Goal: Communication & Community: Ask a question

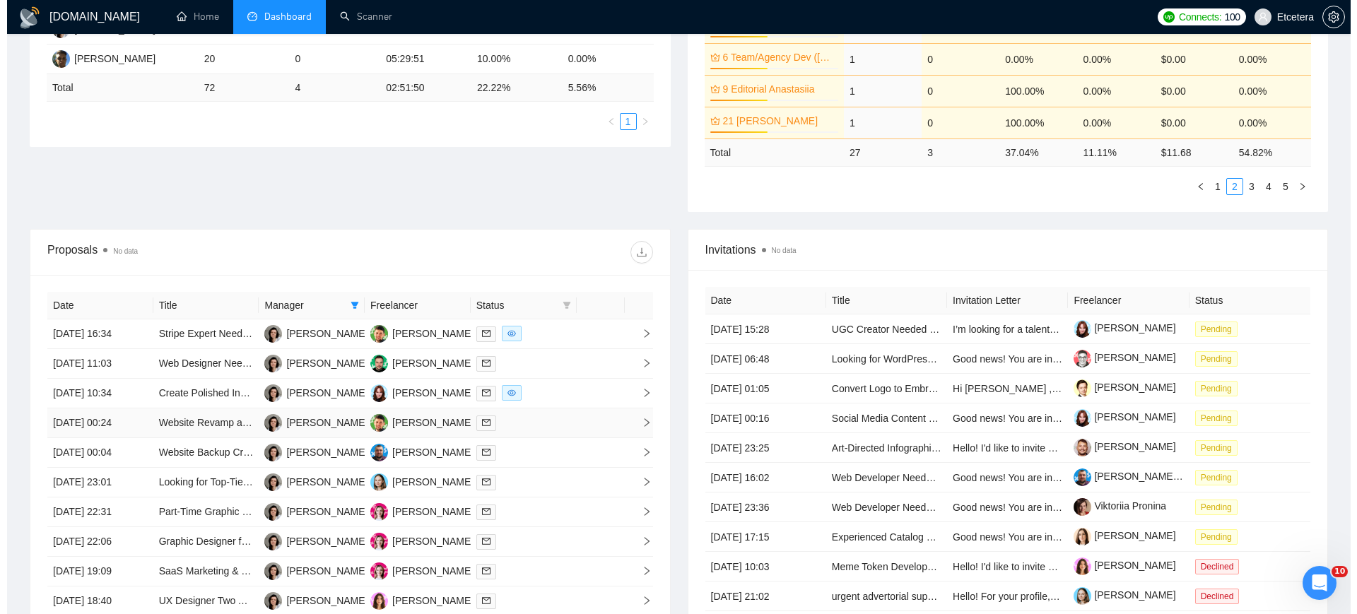
scroll to position [527, 0]
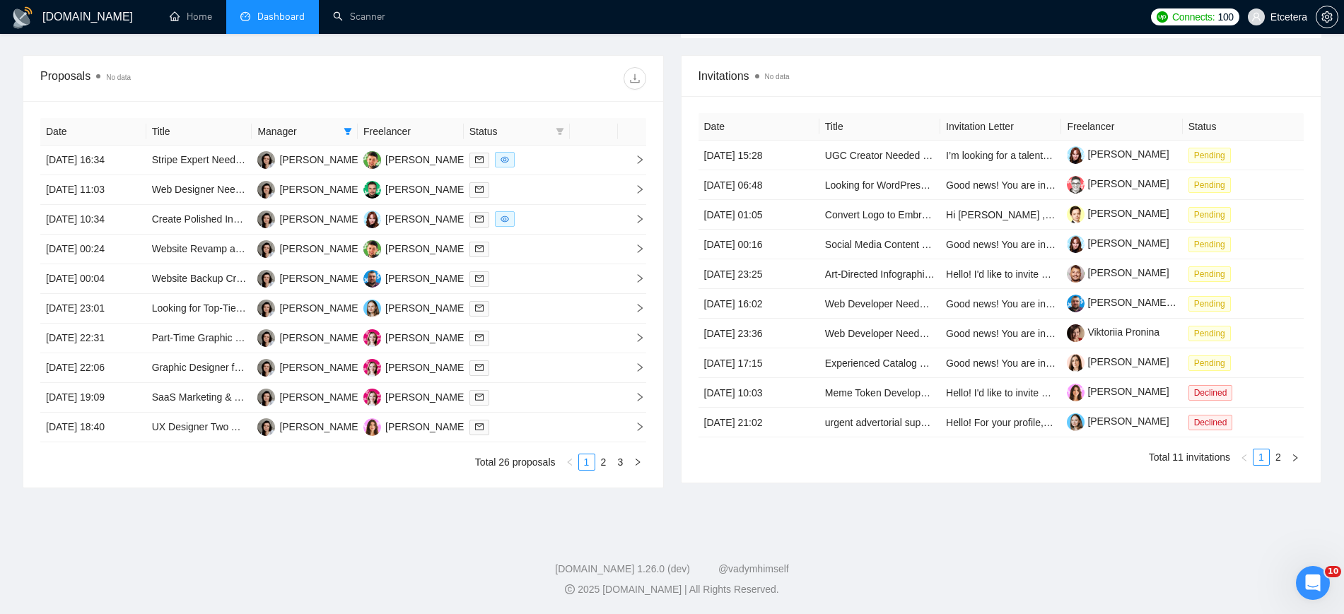
drag, startPoint x: 344, startPoint y: 131, endPoint x: 341, endPoint y: 144, distance: 13.7
click at [344, 131] on icon "filter" at bounding box center [348, 131] width 8 height 8
click at [250, 223] on input "checkbox" at bounding box center [247, 226] width 11 height 11
checkbox input "false"
click at [291, 181] on span "Agus Kusnandar" at bounding box center [311, 180] width 74 height 11
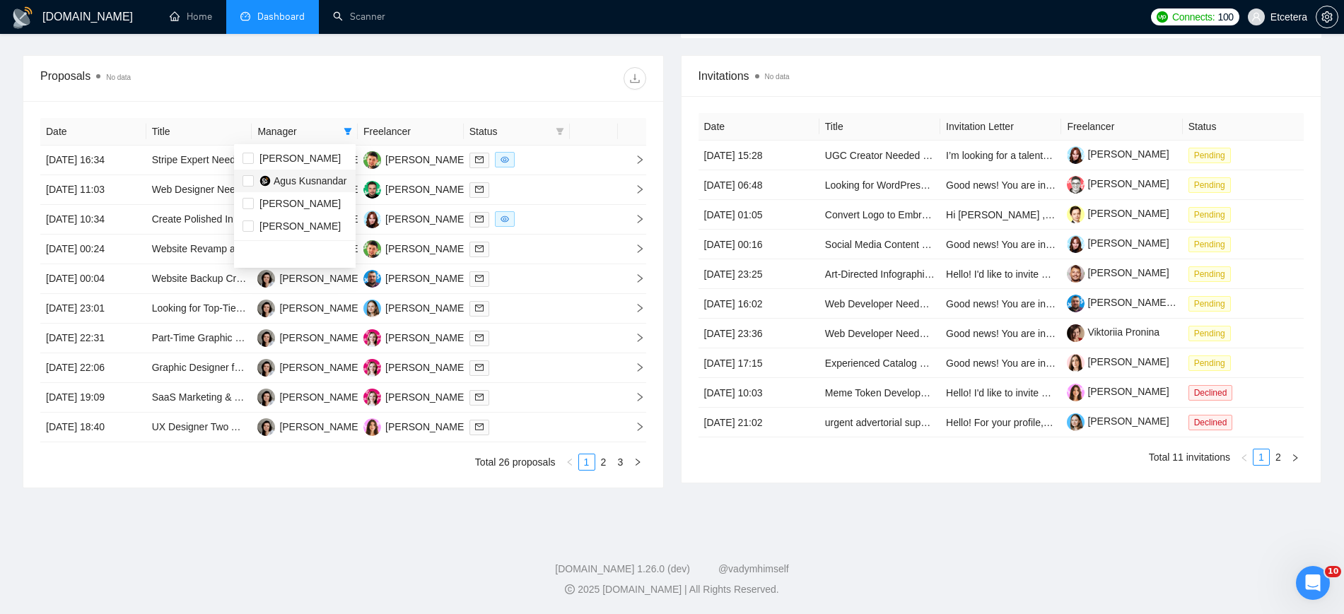
checkbox input "true"
click at [454, 107] on div "Date Title Manager Freelancer Status [DATE] 16:34 Stripe Expert Needed – Preven…" at bounding box center [343, 294] width 640 height 387
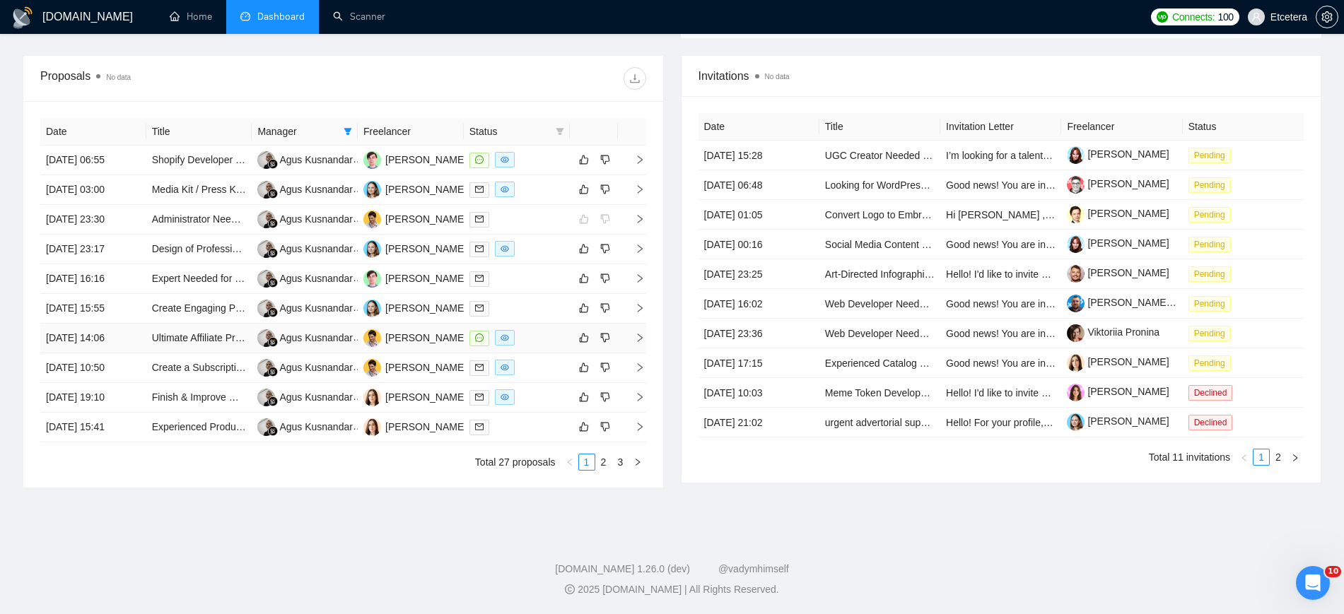
click at [537, 332] on div at bounding box center [516, 338] width 95 height 16
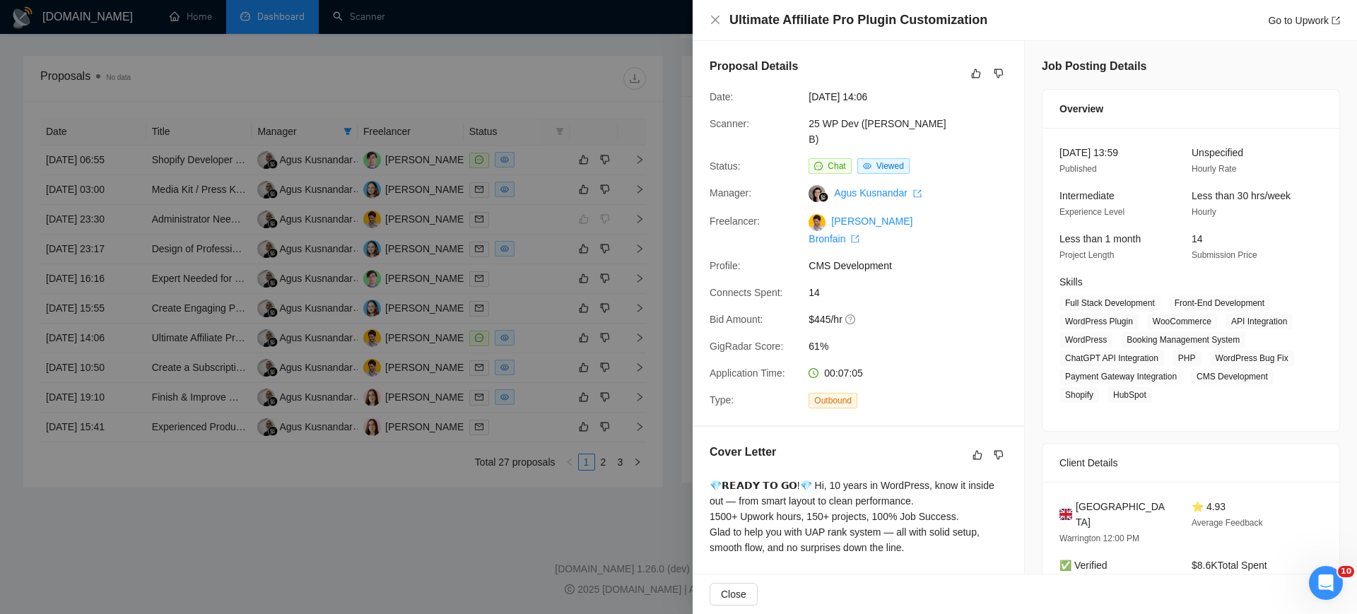
click at [1322, 585] on icon "Відкрити програму для спілкування Intercom" at bounding box center [1326, 582] width 10 height 11
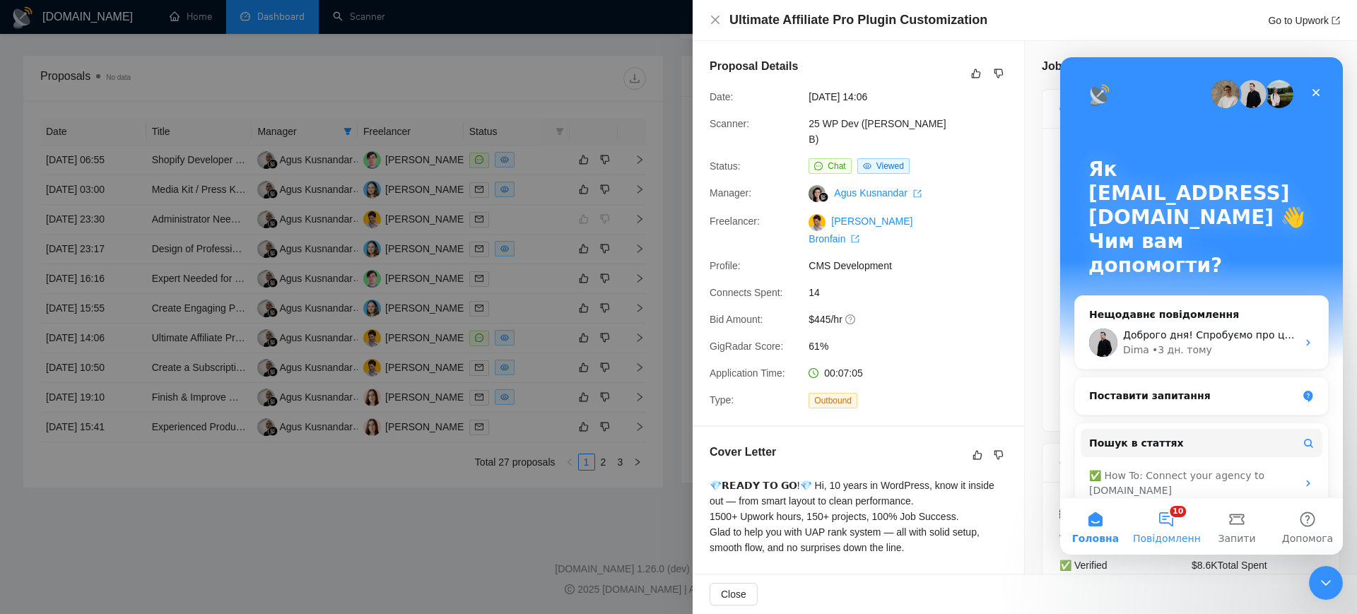
click at [1177, 534] on span "Повідомлення" at bounding box center [1170, 539] width 74 height 10
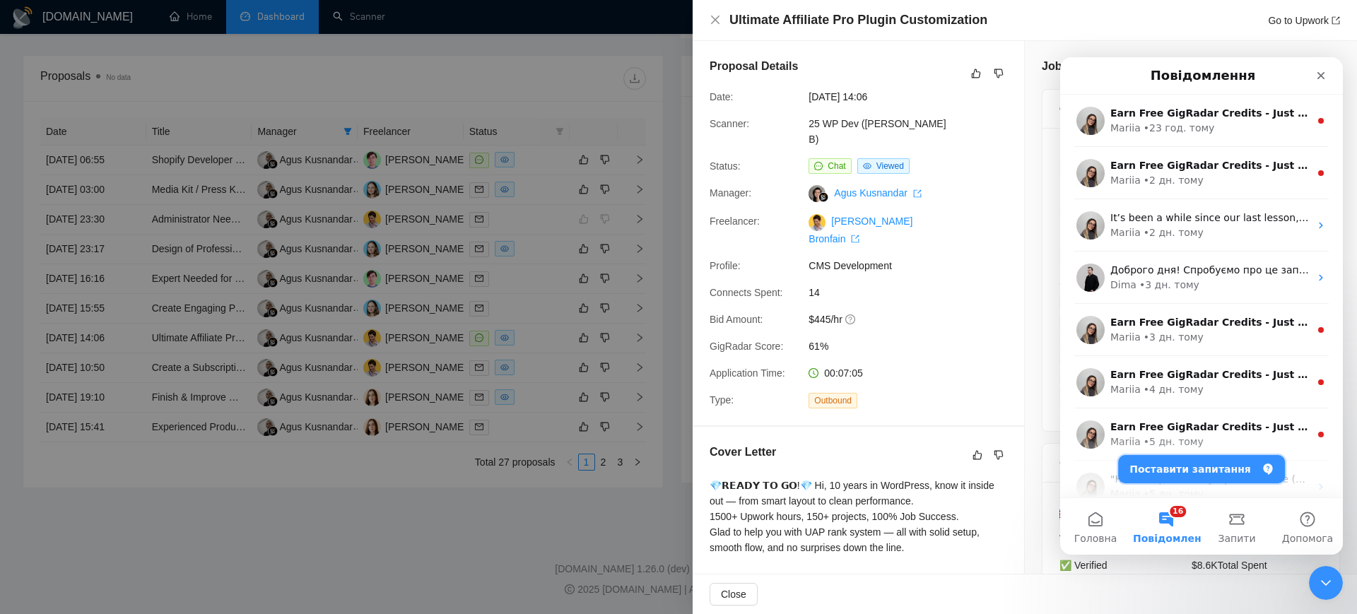
click at [1170, 474] on button "Поставити запитання" at bounding box center [1201, 469] width 167 height 28
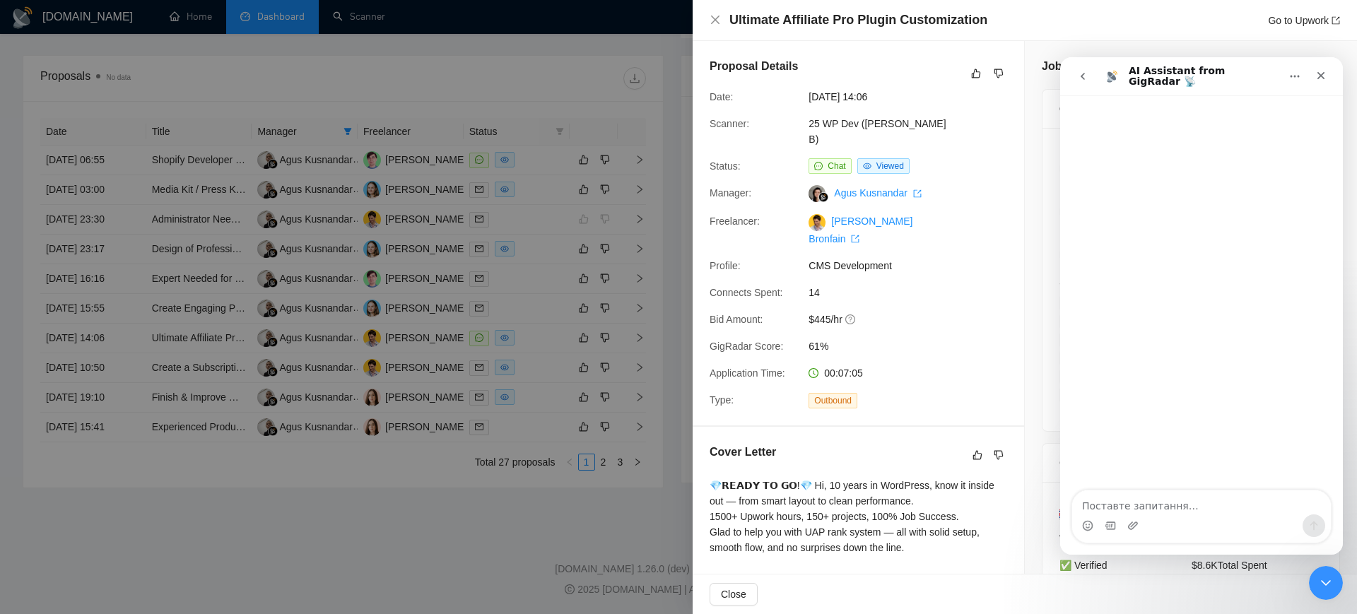
click at [545, 370] on div at bounding box center [678, 307] width 1357 height 614
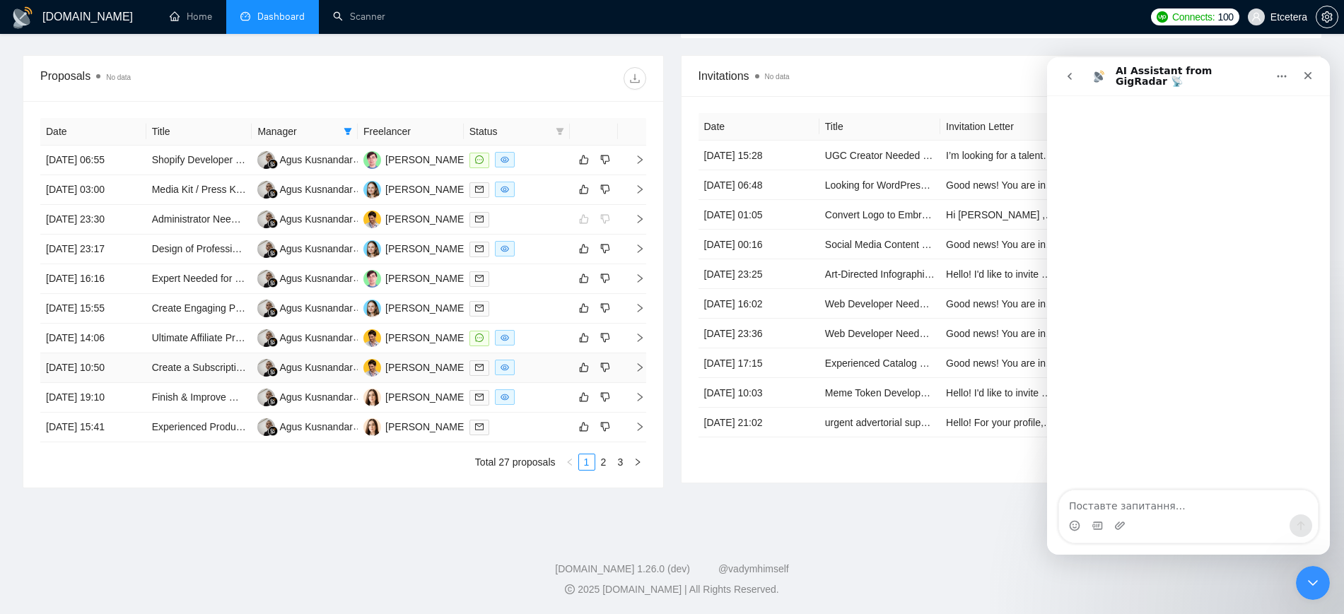
click at [545, 369] on div at bounding box center [516, 368] width 95 height 16
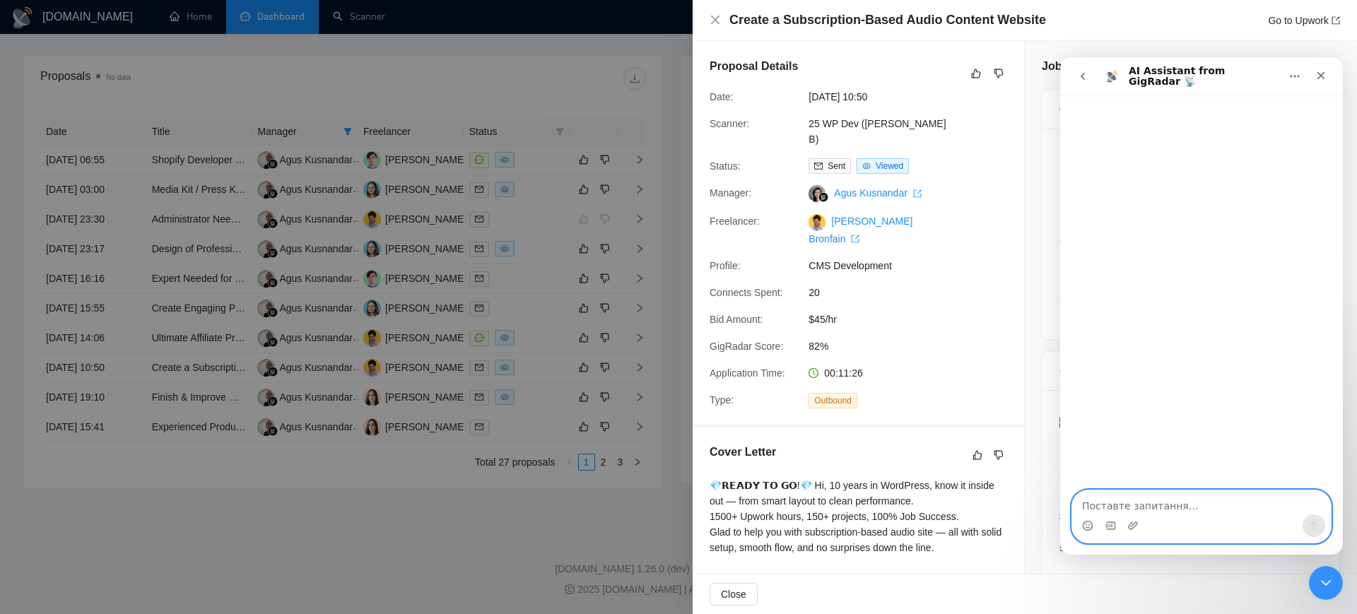
click at [1134, 513] on textarea "Поставте запитання…" at bounding box center [1201, 503] width 259 height 24
type textarea "вітаю!"
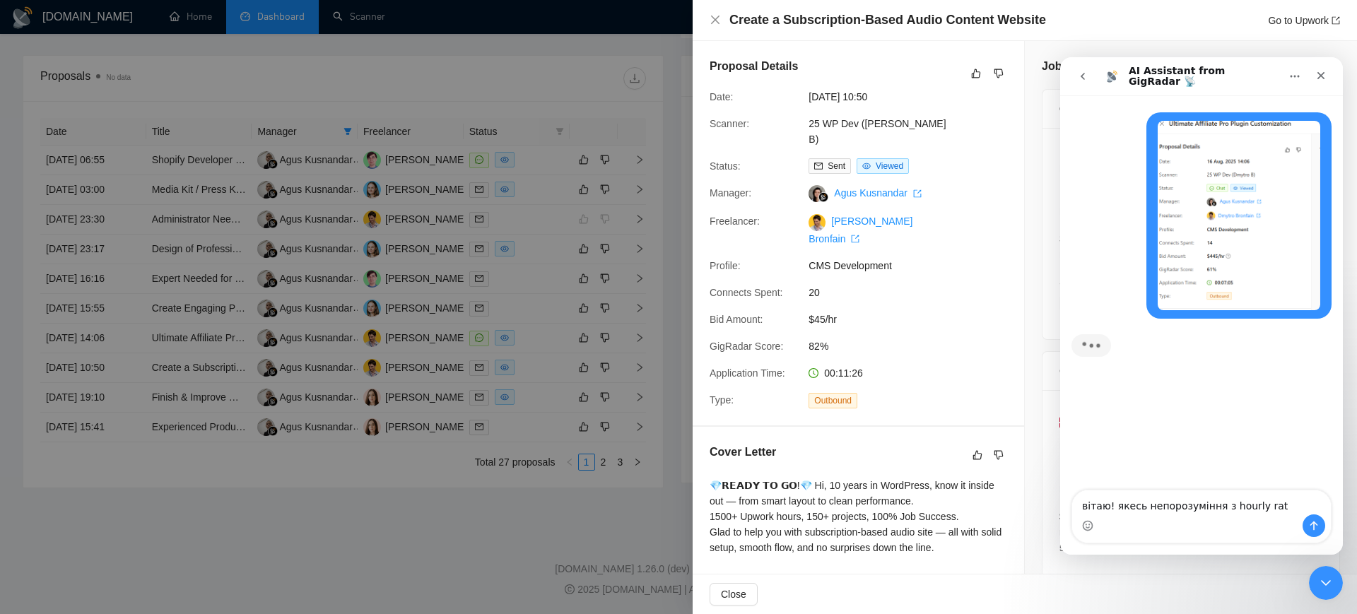
type textarea "вітаю! якесь непорозуміння з hourly rate"
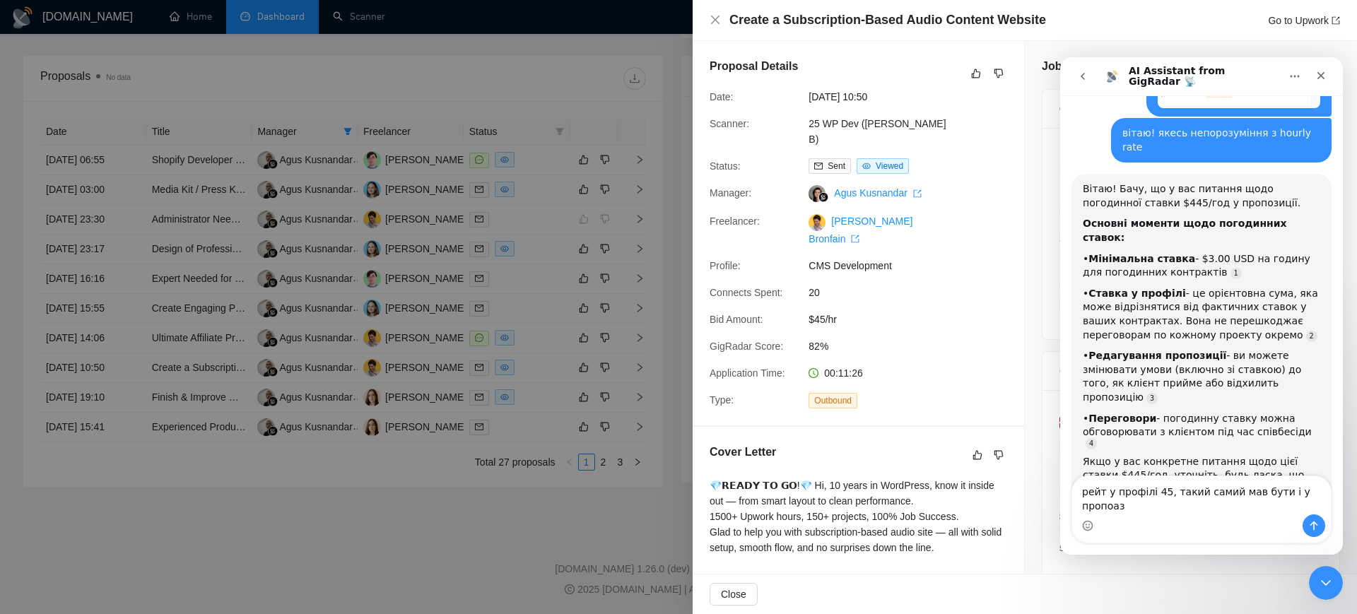
scroll to position [214, 0]
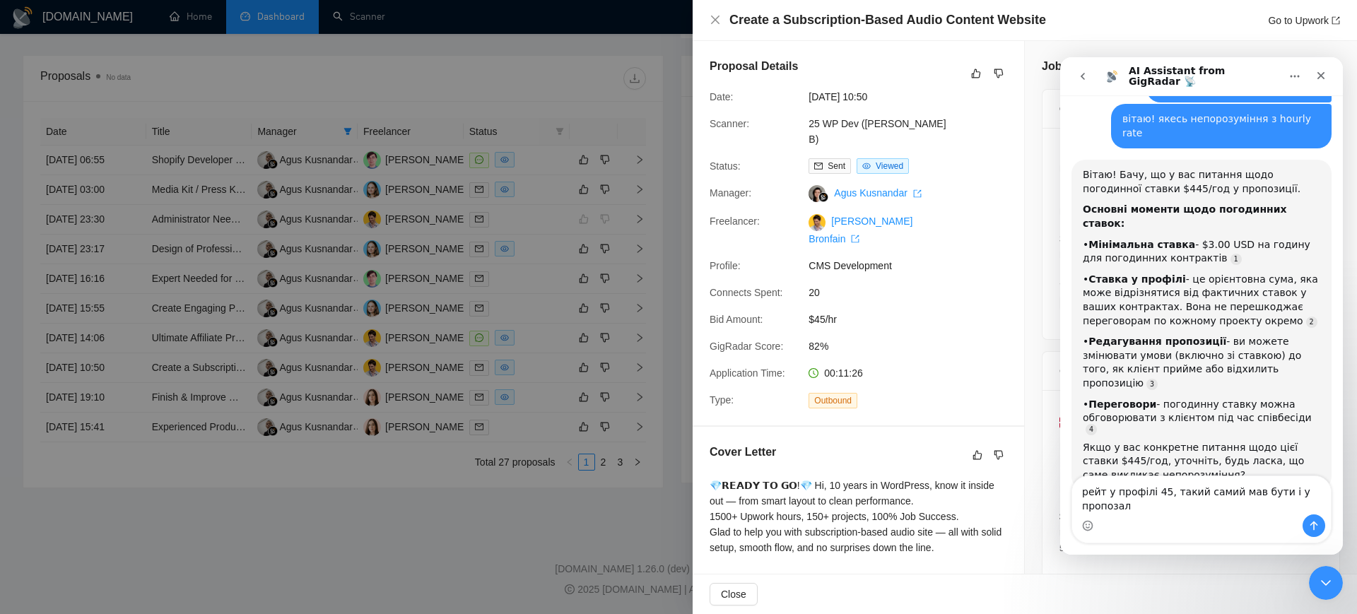
type textarea "рейт у профілі 45, такий самий мав бути і у пропозалі"
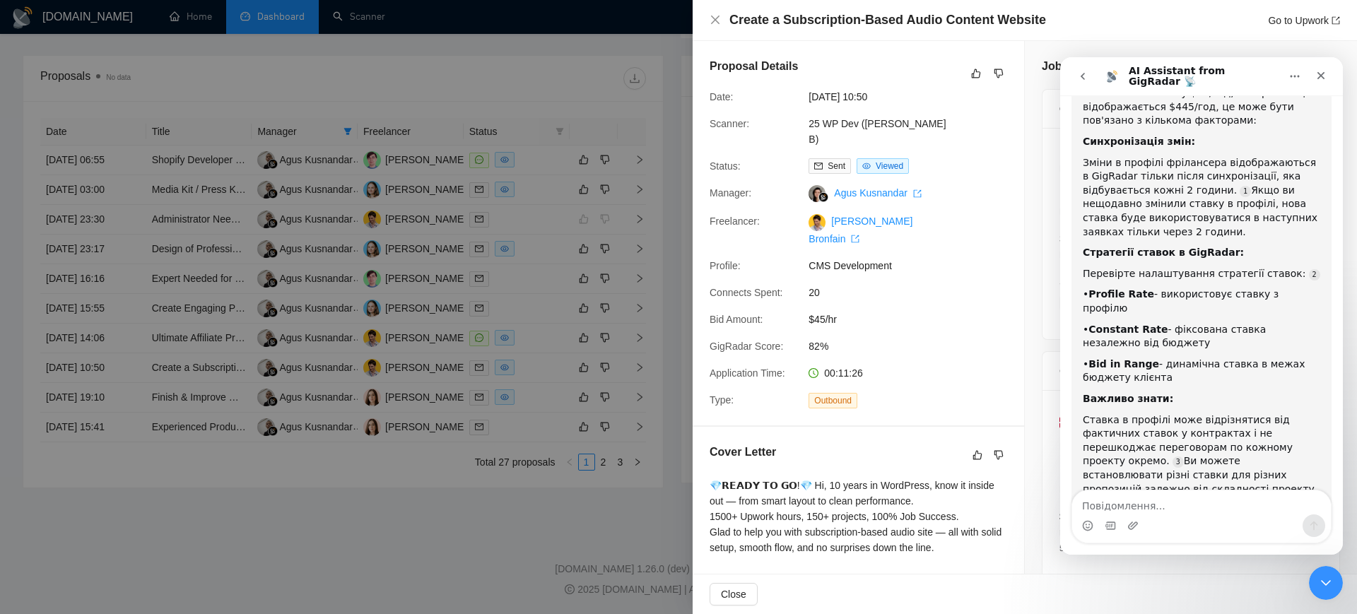
scroll to position [758, 0]
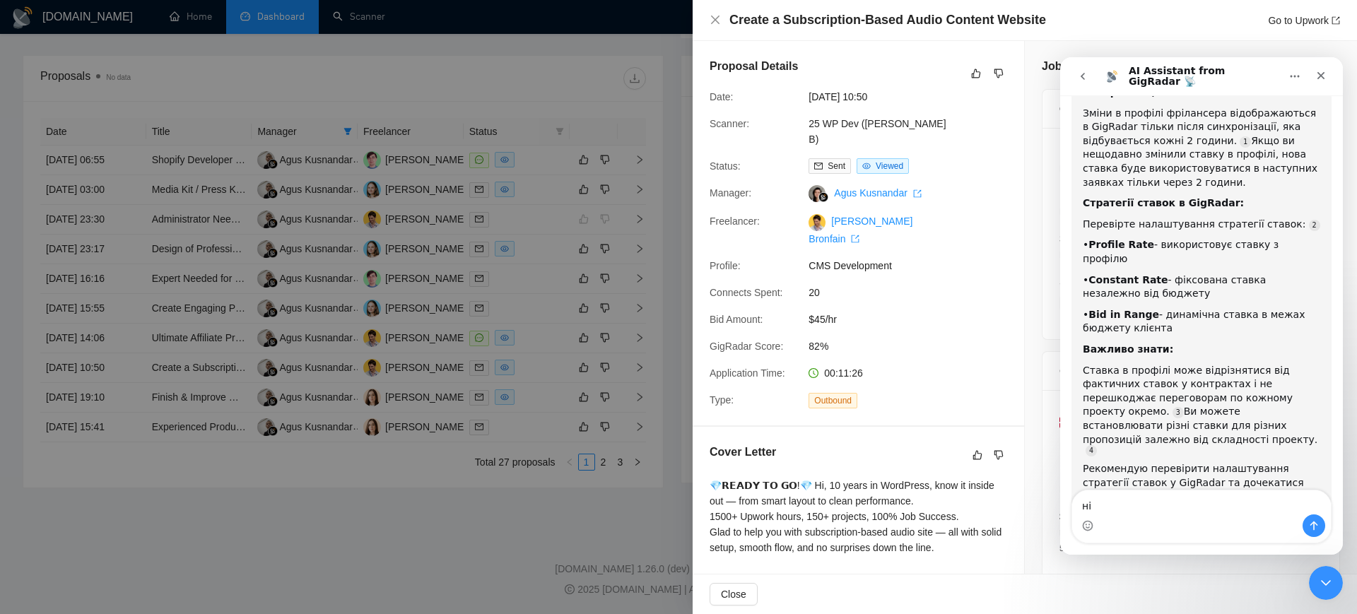
type textarea "ні)"
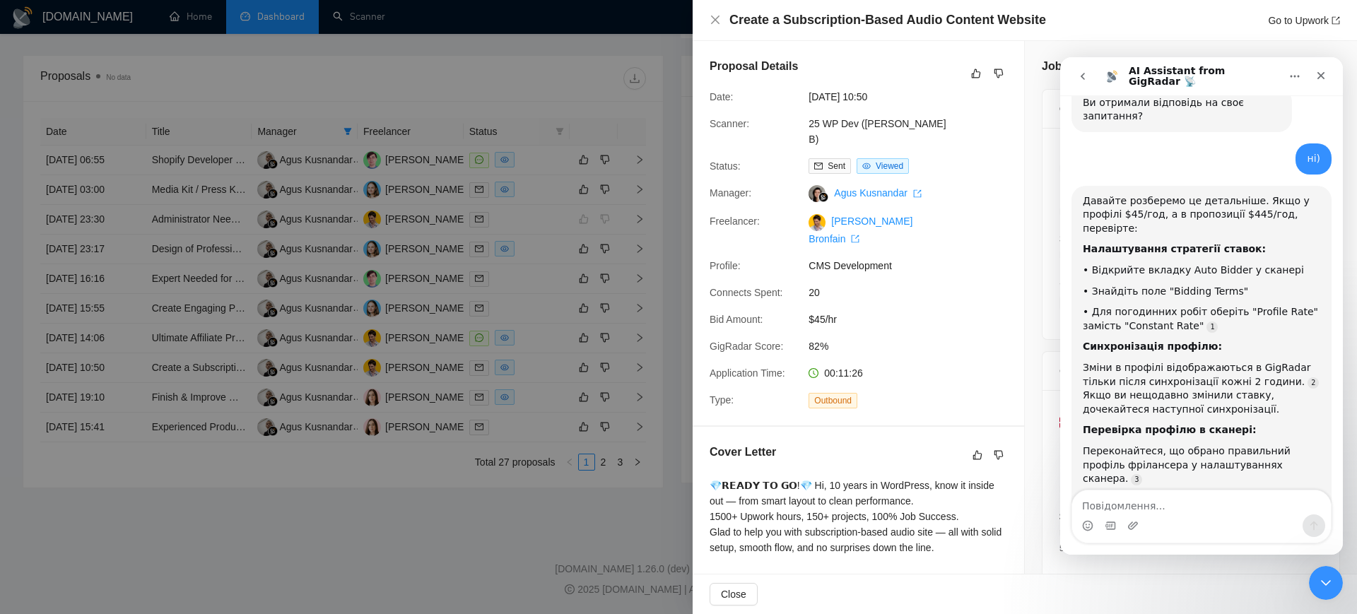
scroll to position [1187, 0]
type textarea "ні)"
click at [521, 215] on div at bounding box center [678, 307] width 1357 height 614
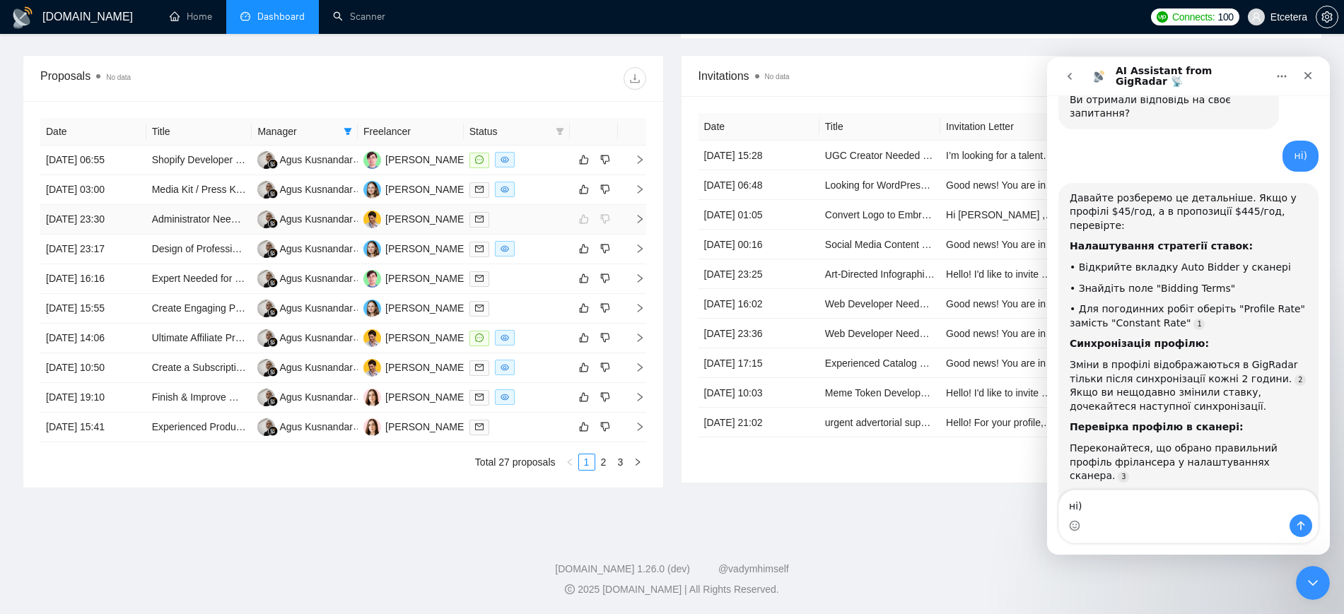
click at [521, 215] on div at bounding box center [516, 219] width 95 height 16
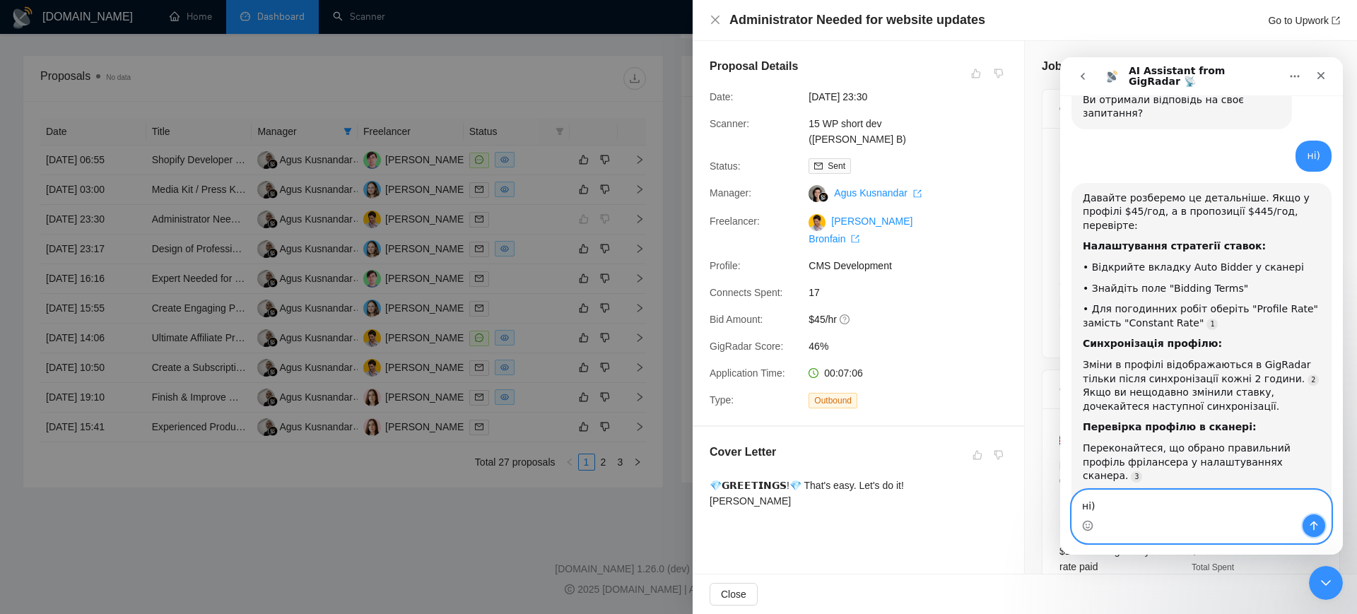
click at [1318, 530] on icon "Надіслати повідомлення…" at bounding box center [1313, 525] width 11 height 11
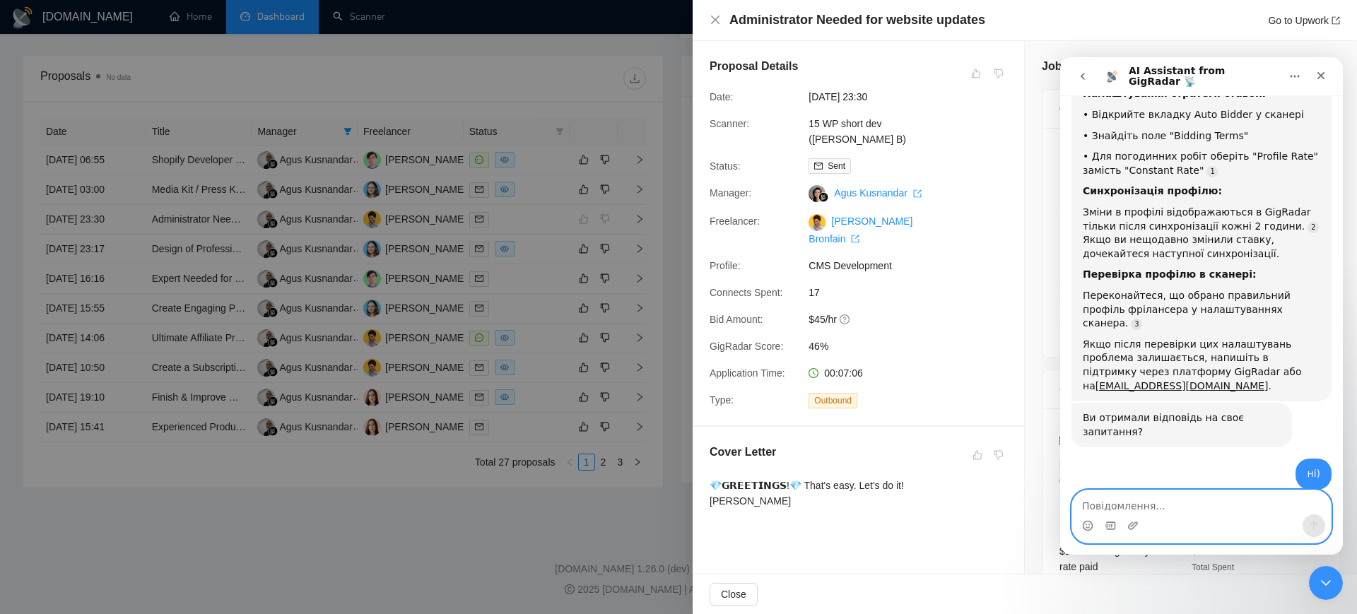
scroll to position [1373, 0]
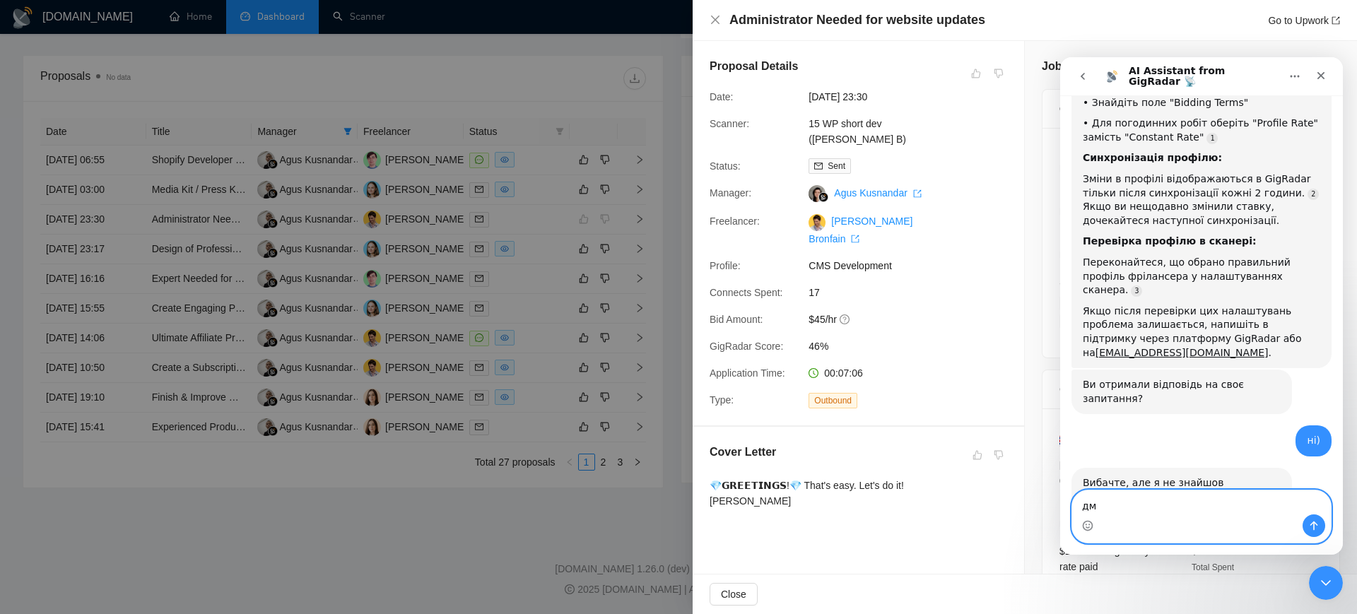
type textarea "д"
type textarea "так, думаю, потрібен ваш більш досвідчений фахівець)"
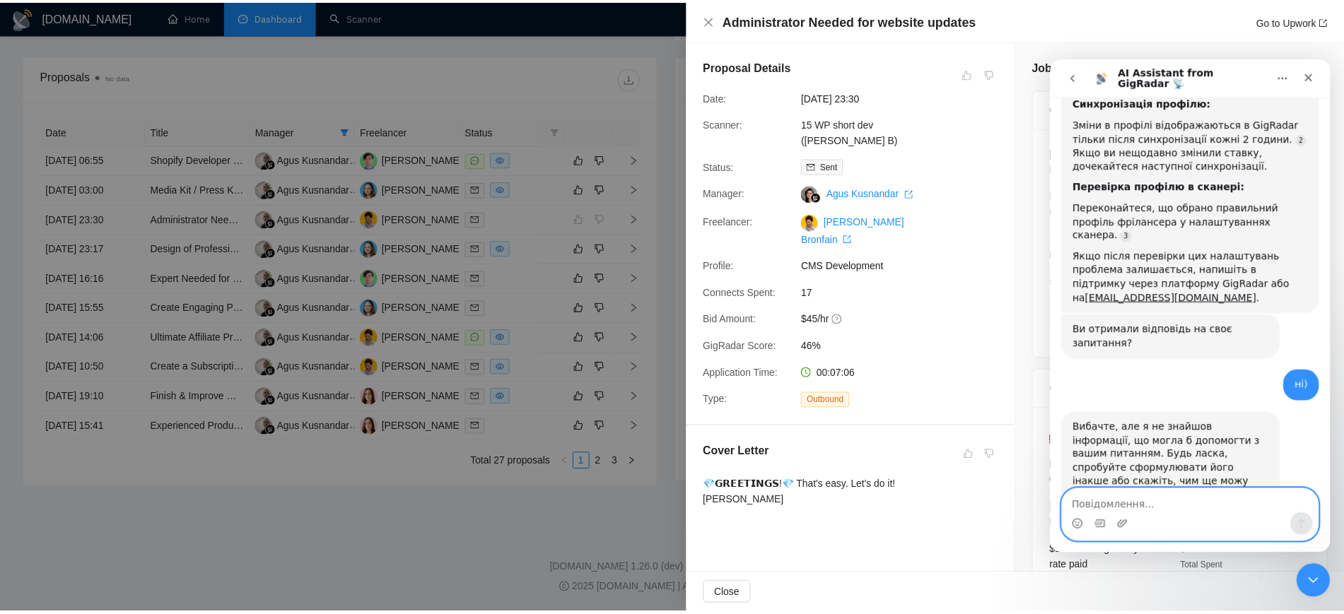
scroll to position [1429, 0]
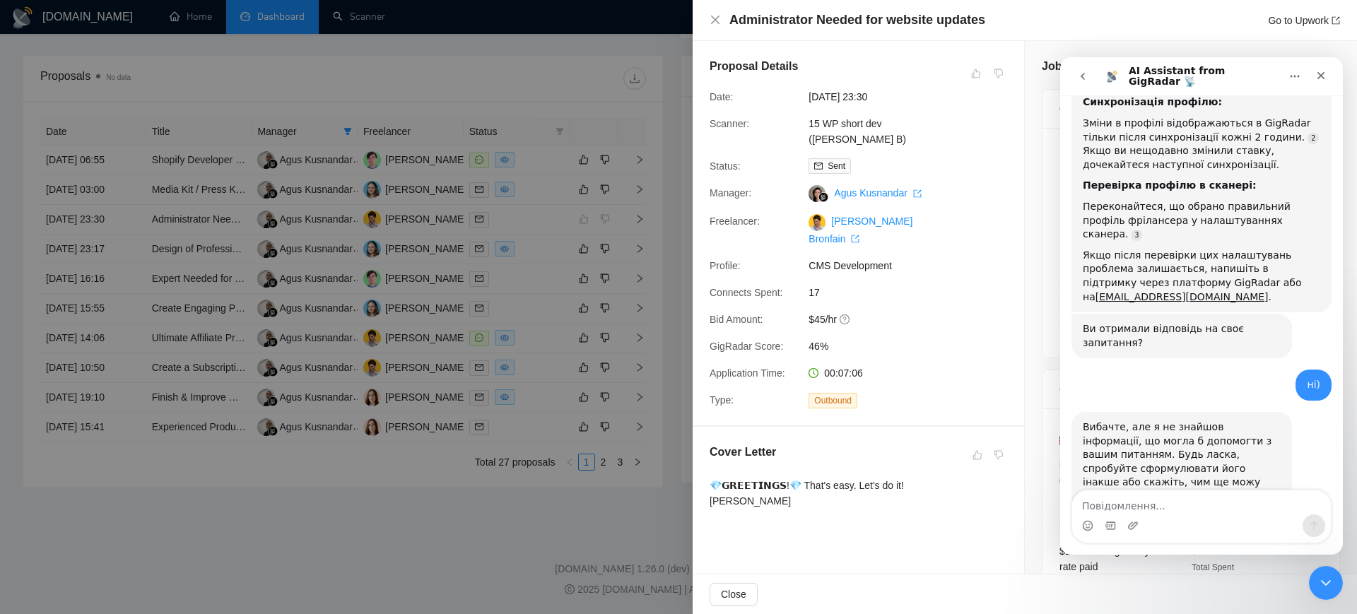
click at [639, 45] on div at bounding box center [678, 307] width 1357 height 614
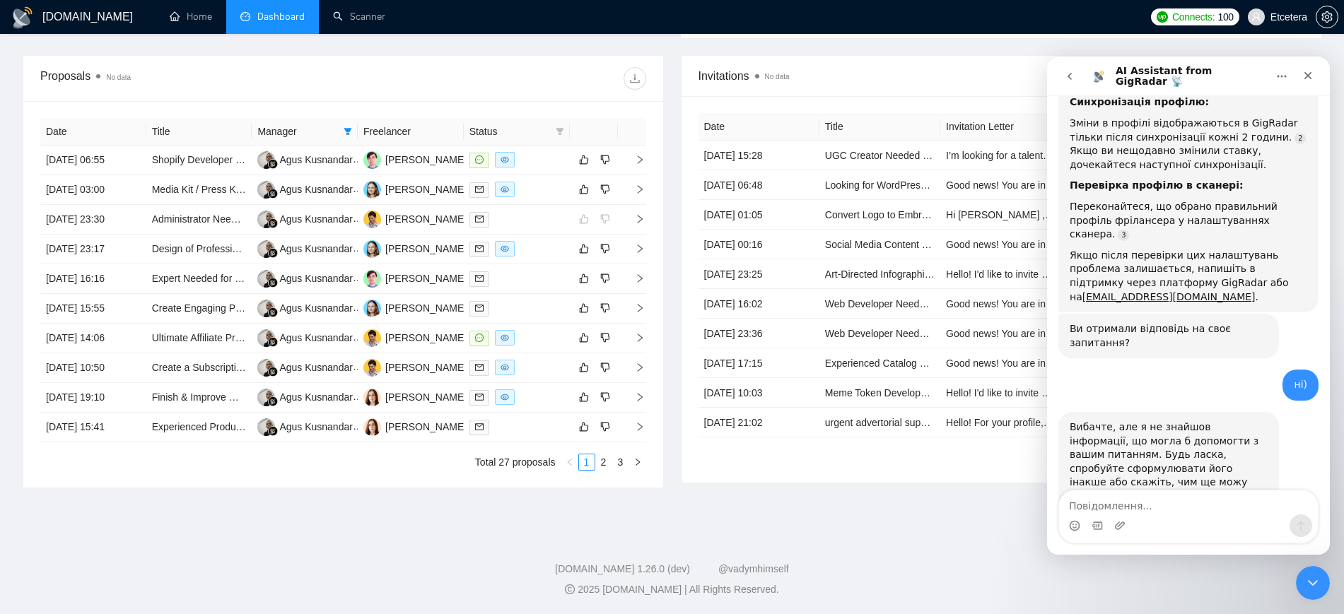
click at [1315, 585] on icon "Закрити програму для спілкування Intercom" at bounding box center [1312, 583] width 17 height 17
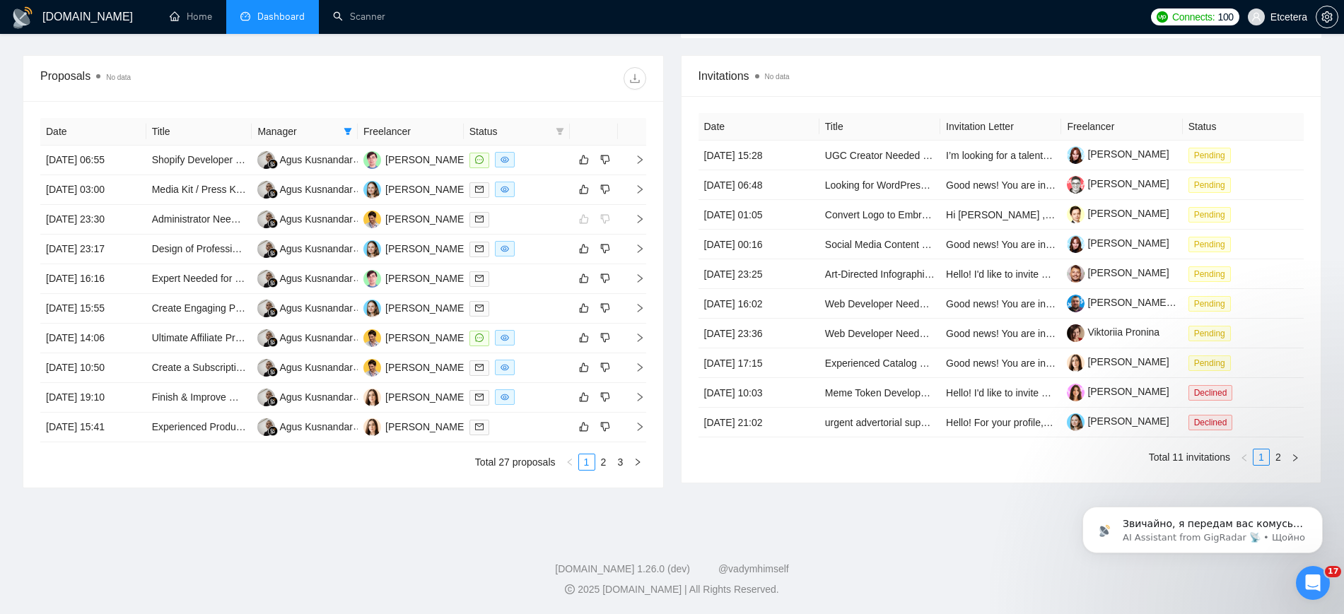
scroll to position [1480, 0]
click at [1171, 535] on p "AI Assistant from GigRadar 📡 • Щойно" at bounding box center [1213, 538] width 182 height 13
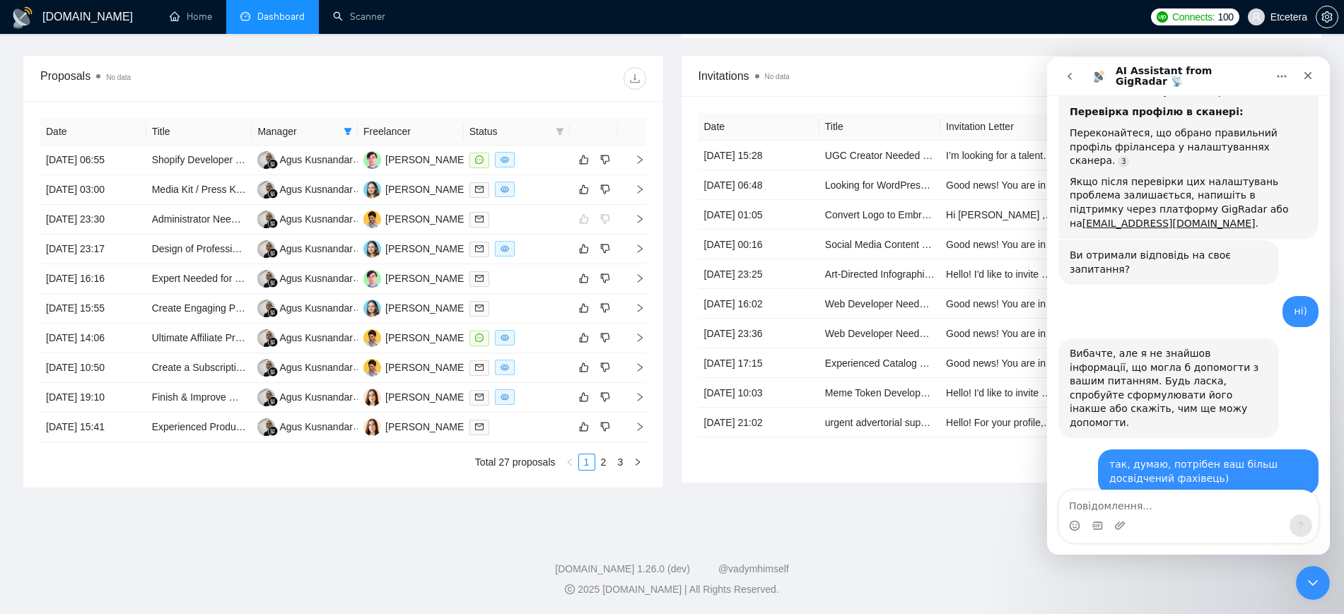
scroll to position [1503, 0]
click at [1315, 583] on icon "Закрити програму для спілкування Intercom" at bounding box center [1312, 583] width 17 height 17
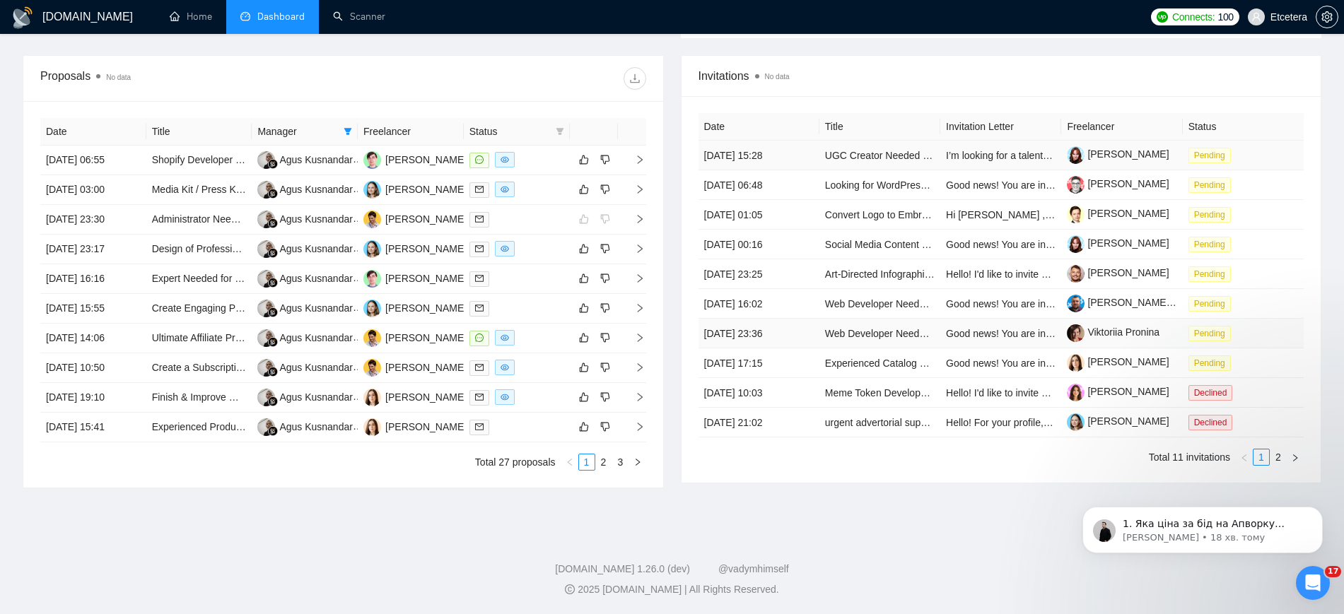
scroll to position [0, 0]
click at [1229, 535] on p "[PERSON_NAME] • 18 хв. тому" at bounding box center [1213, 538] width 182 height 13
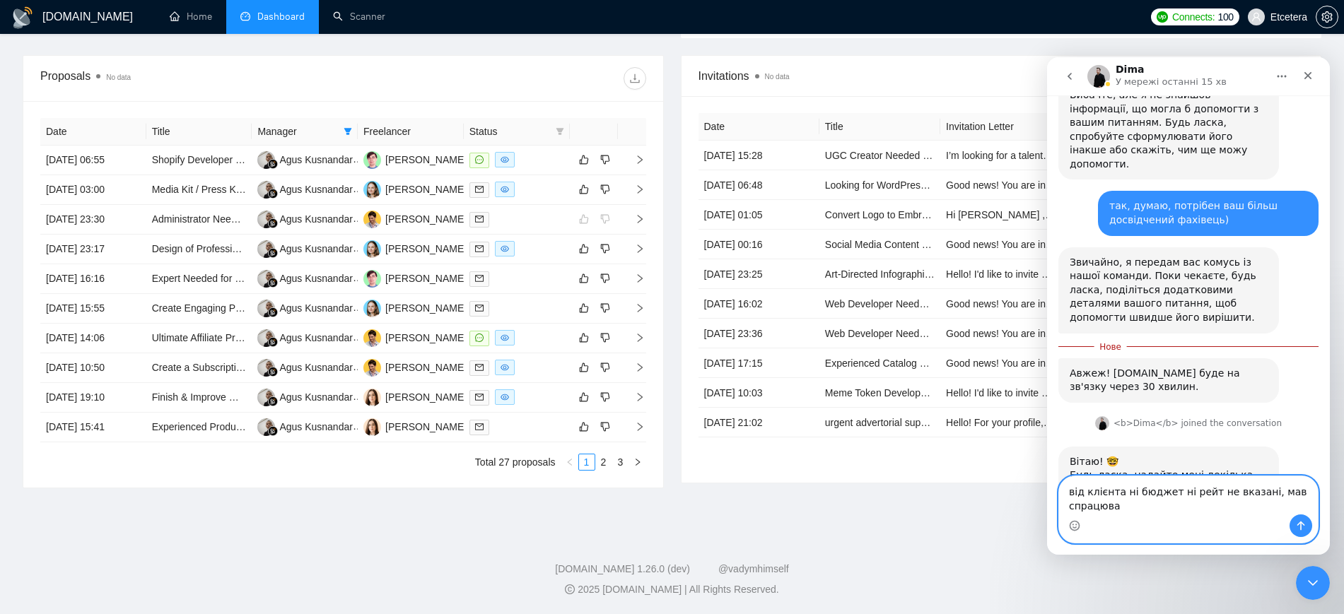
scroll to position [1775, 0]
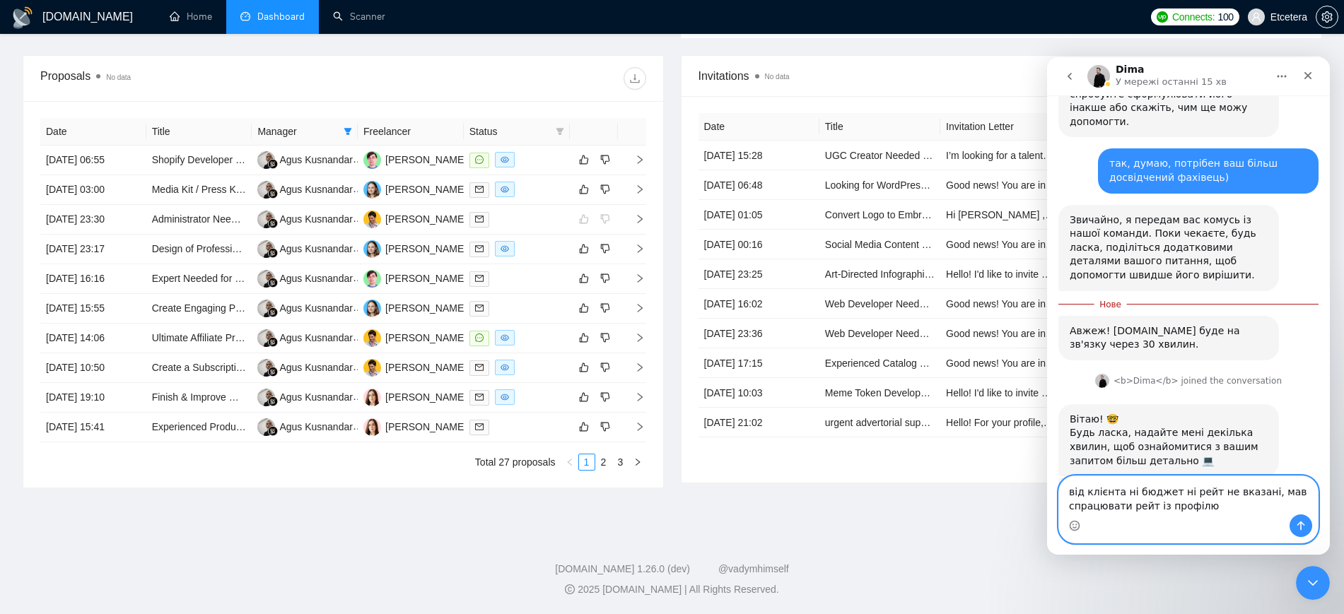
paste textarea "[URL][DOMAIN_NAME]"
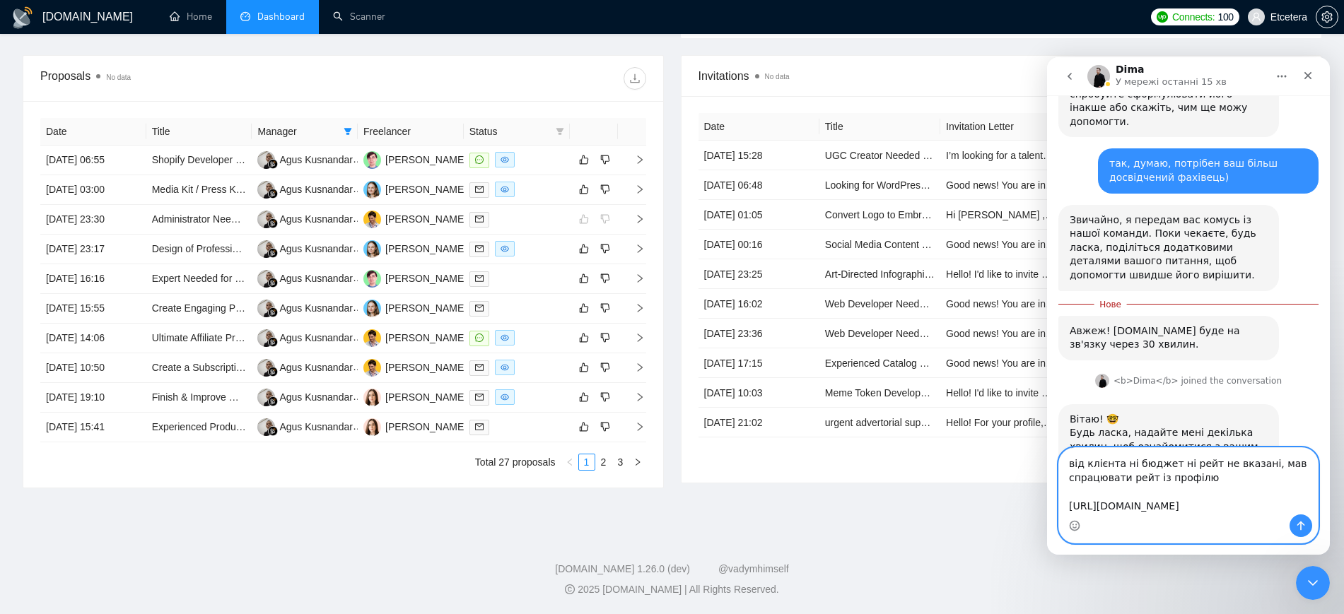
scroll to position [1817, 0]
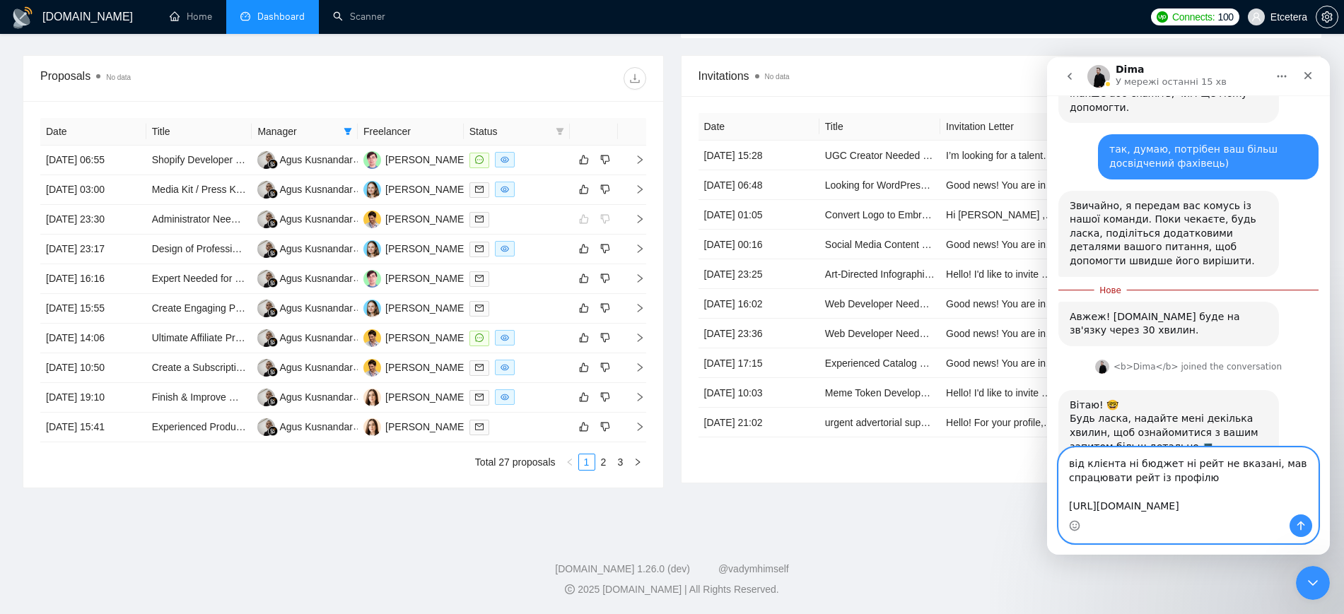
type textarea "від клієнта ні бюджет ні рейт не вказані, мав спрацювати рейт із профілю [URL][…"
drag, startPoint x: 1305, startPoint y: 525, endPoint x: 2285, endPoint y: 622, distance: 985.1
click at [1304, 525] on icon "Надіслати повідомлення…" at bounding box center [1300, 525] width 11 height 11
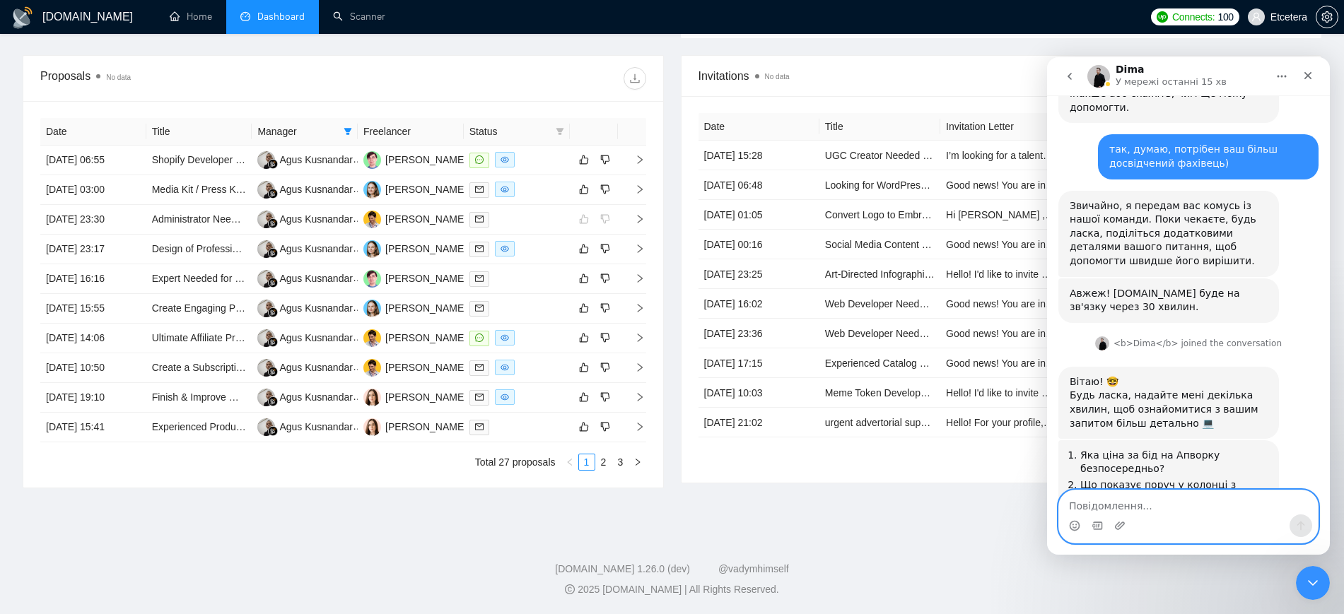
scroll to position [1829, 0]
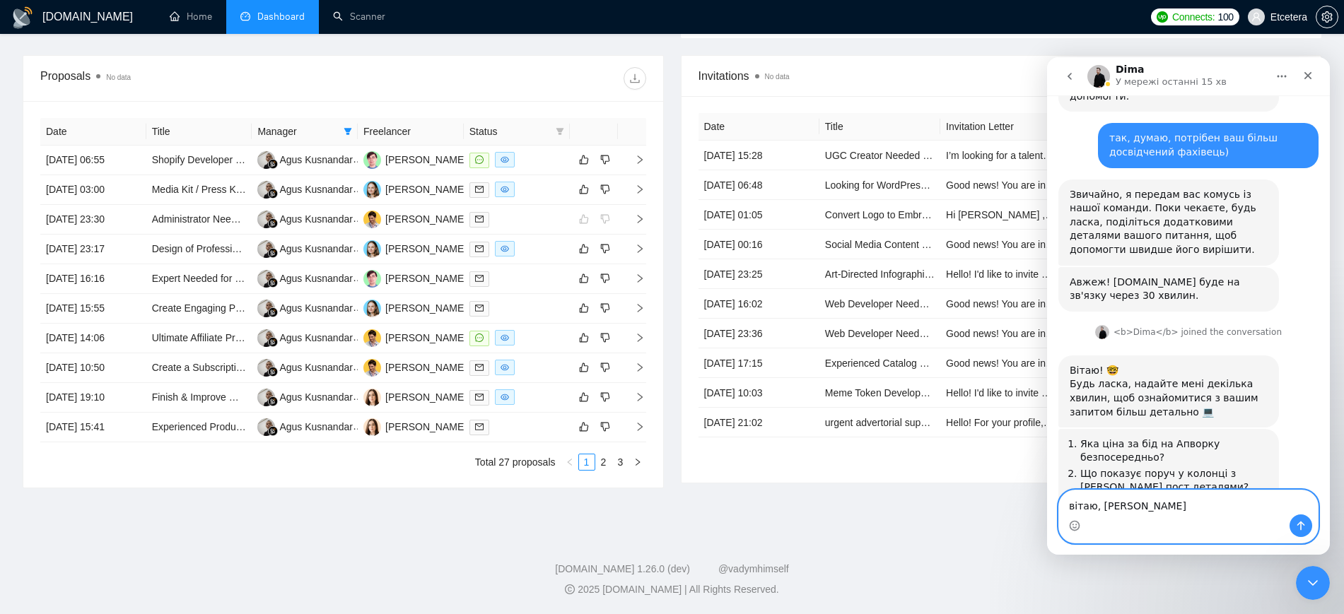
type textarea "вітаю, [PERSON_NAME])"
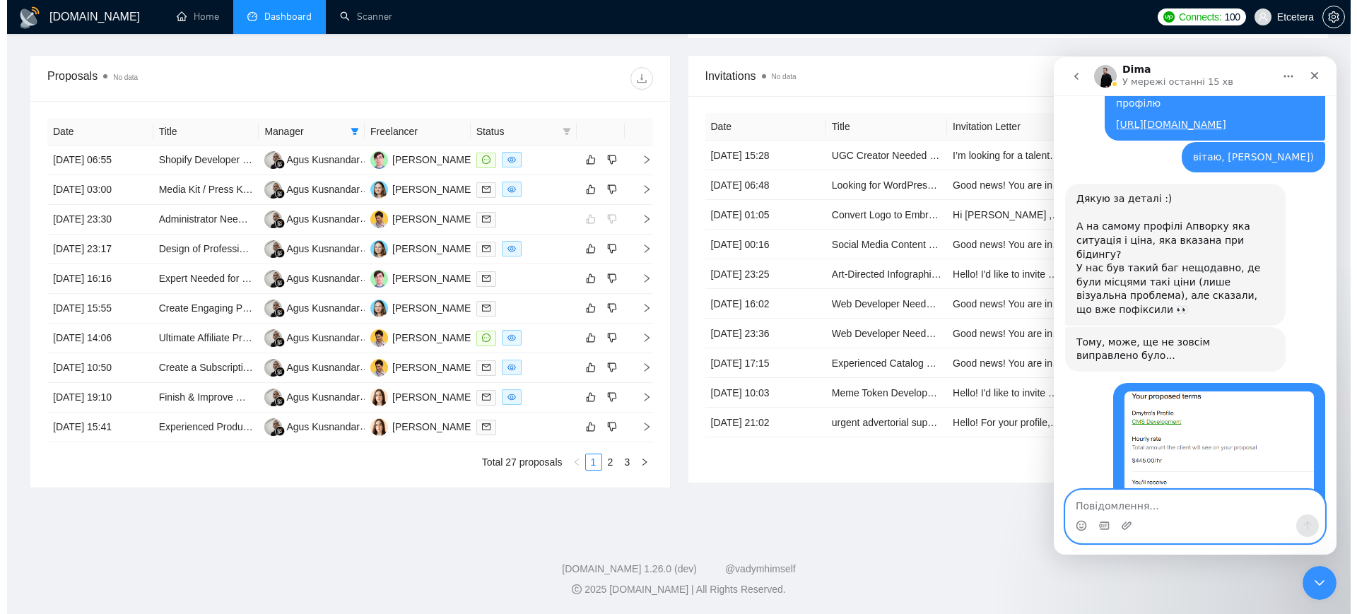
scroll to position [2371, 0]
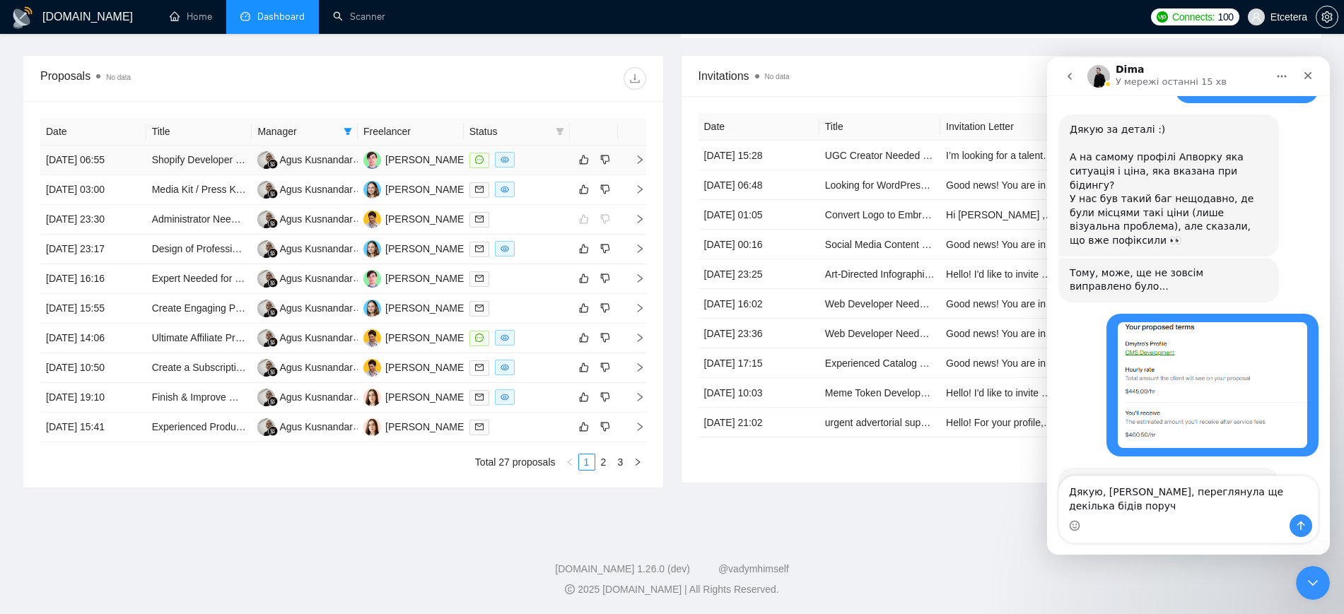
click at [536, 163] on div at bounding box center [516, 160] width 95 height 16
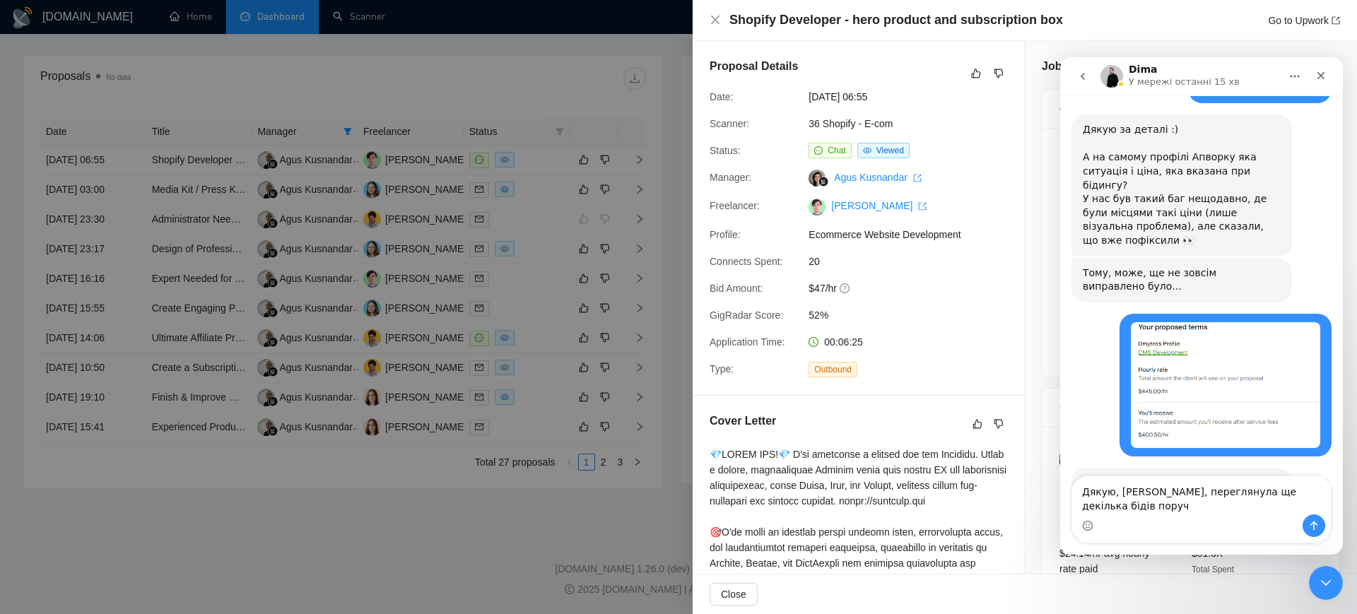
click at [534, 182] on div at bounding box center [678, 307] width 1357 height 614
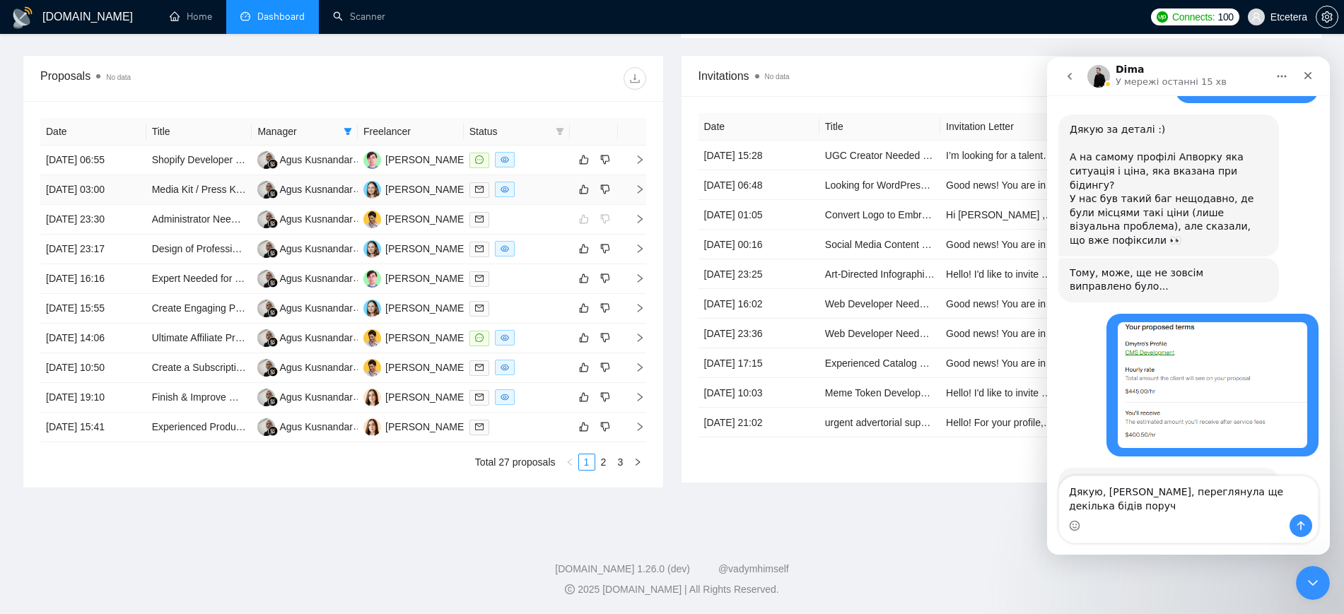
click at [535, 189] on div at bounding box center [516, 190] width 95 height 16
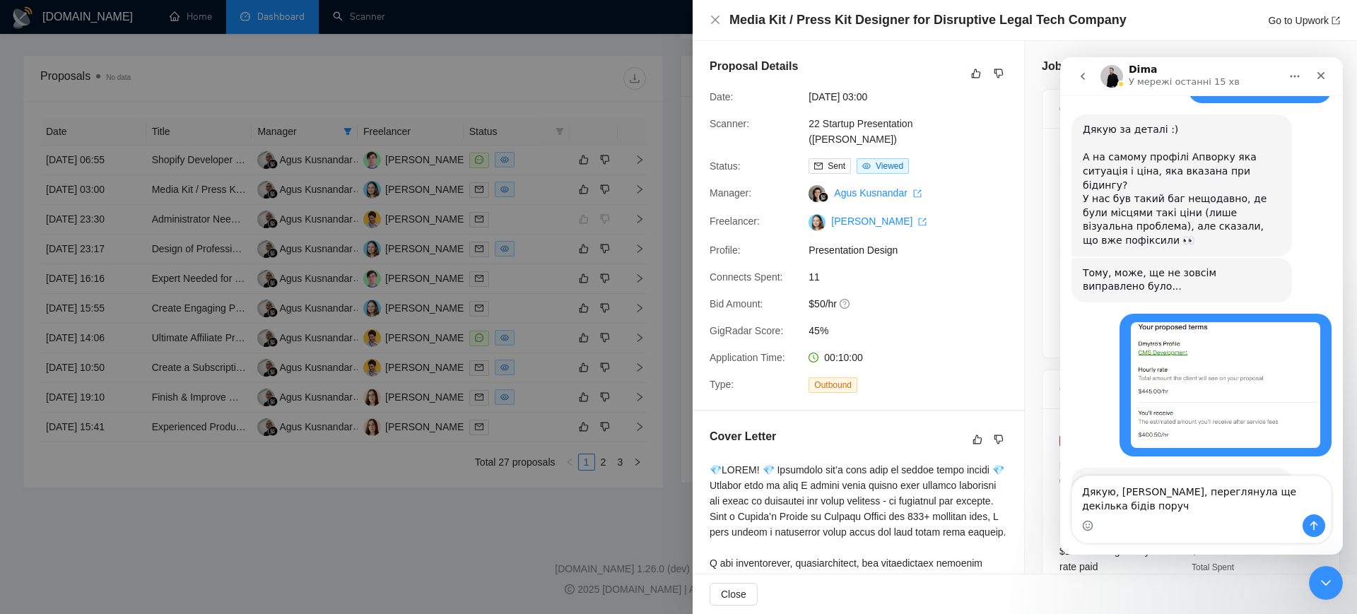
click at [534, 249] on div at bounding box center [678, 307] width 1357 height 614
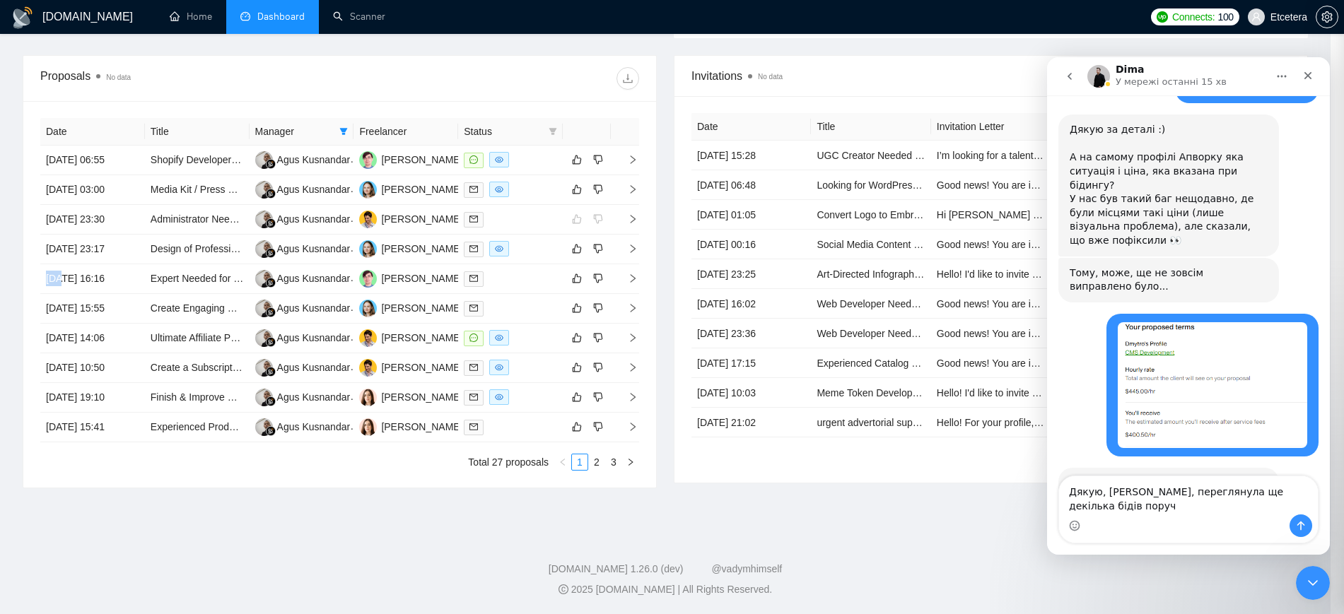
click at [534, 249] on div at bounding box center [510, 249] width 93 height 16
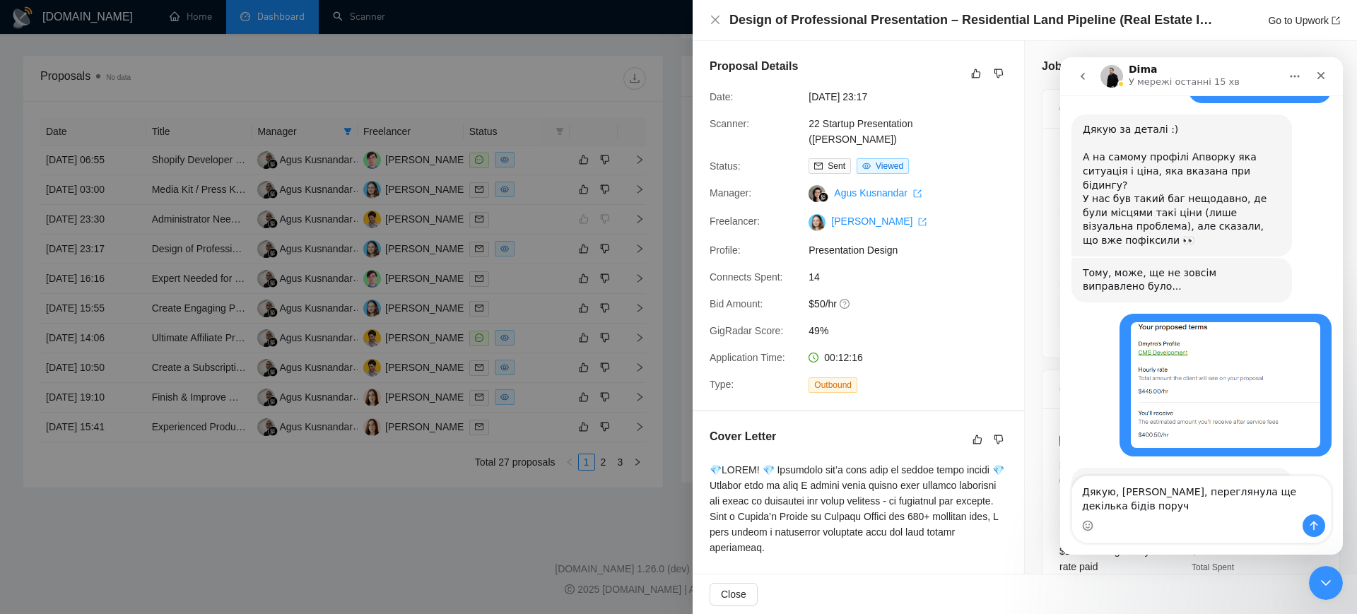
click at [529, 229] on div at bounding box center [678, 307] width 1357 height 614
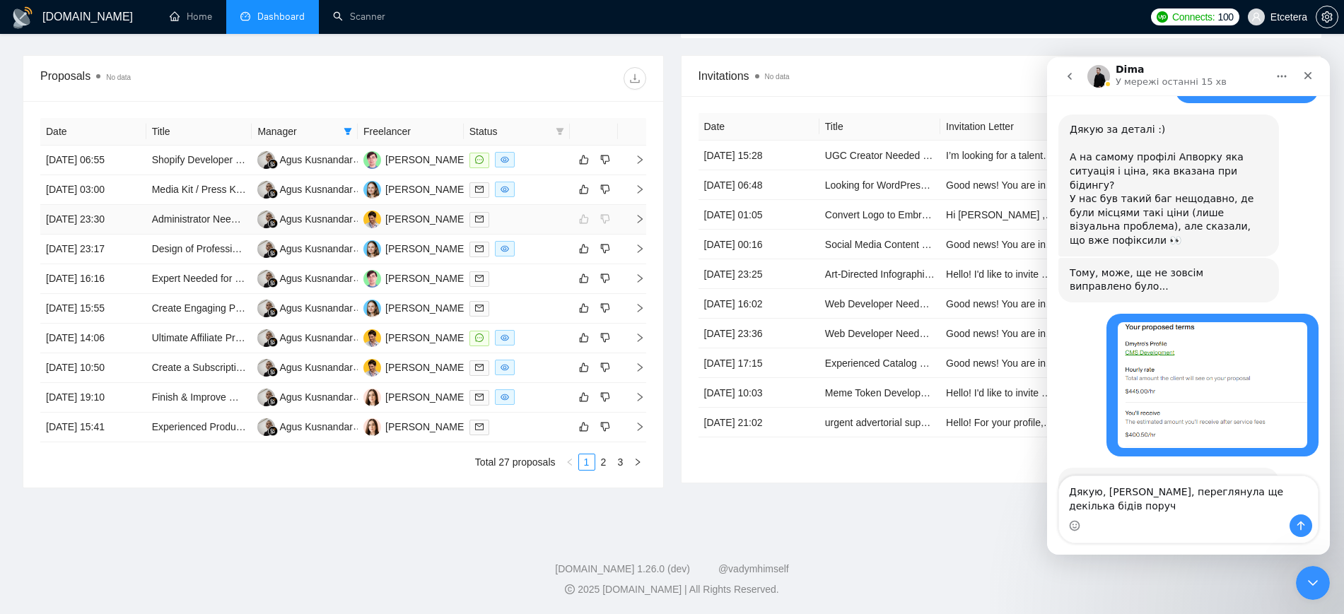
click at [526, 223] on div at bounding box center [516, 219] width 95 height 16
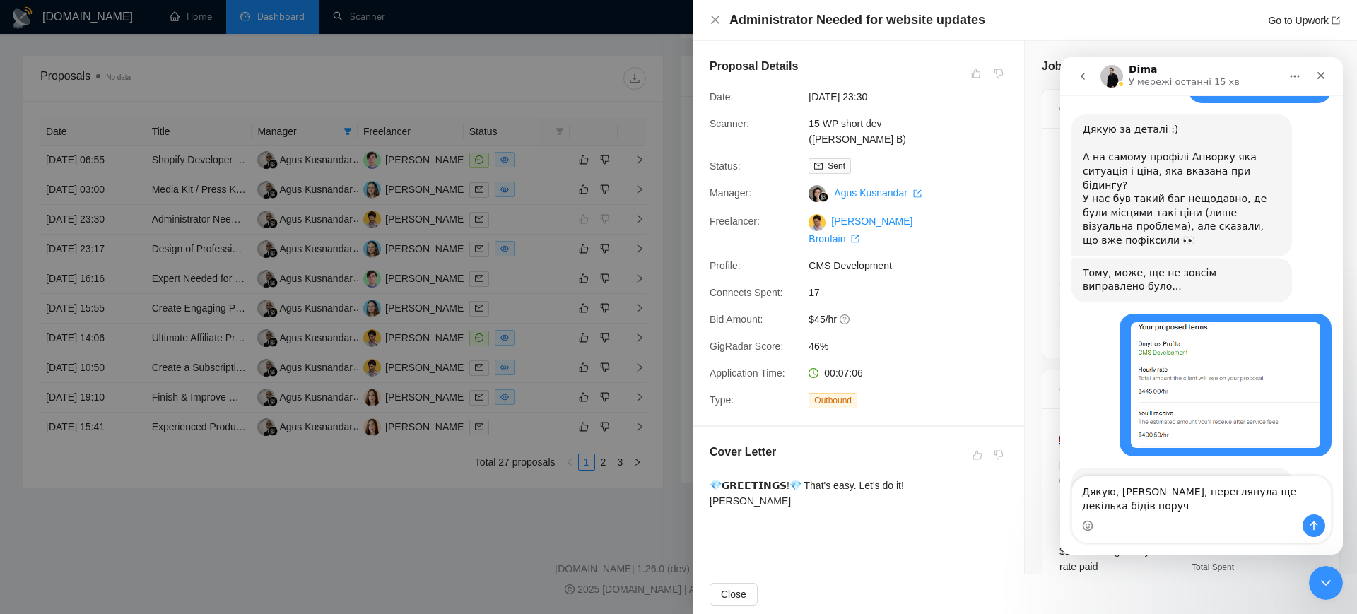
click at [527, 368] on div at bounding box center [678, 307] width 1357 height 614
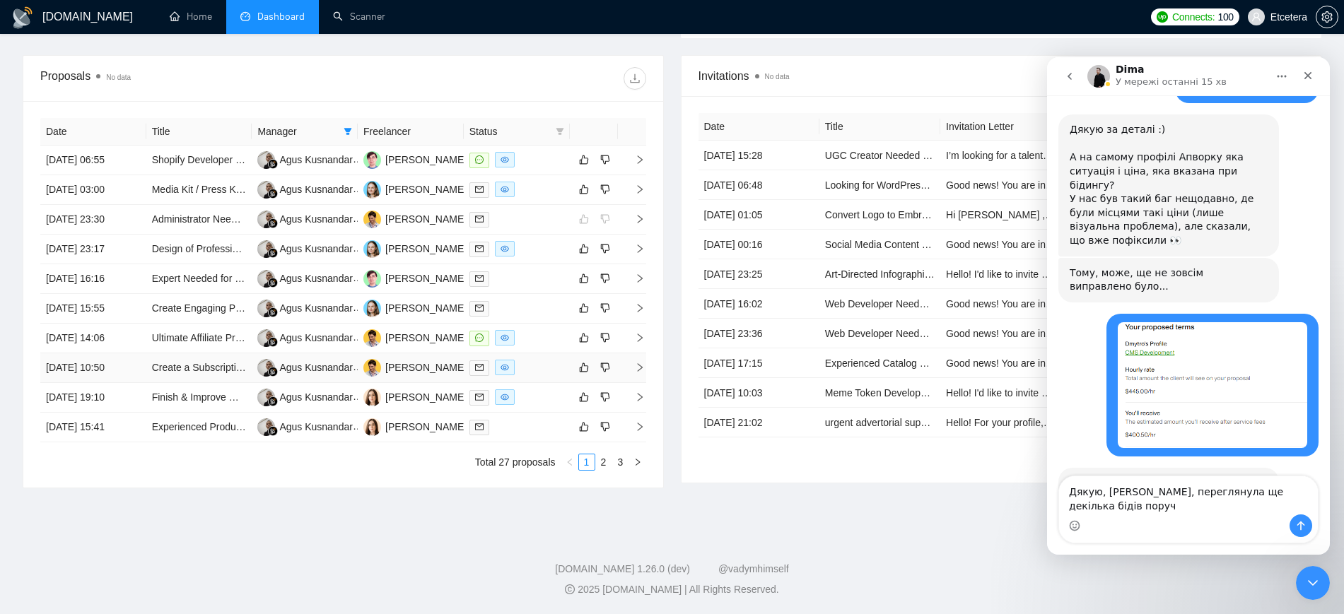
click at [528, 369] on div at bounding box center [516, 368] width 95 height 16
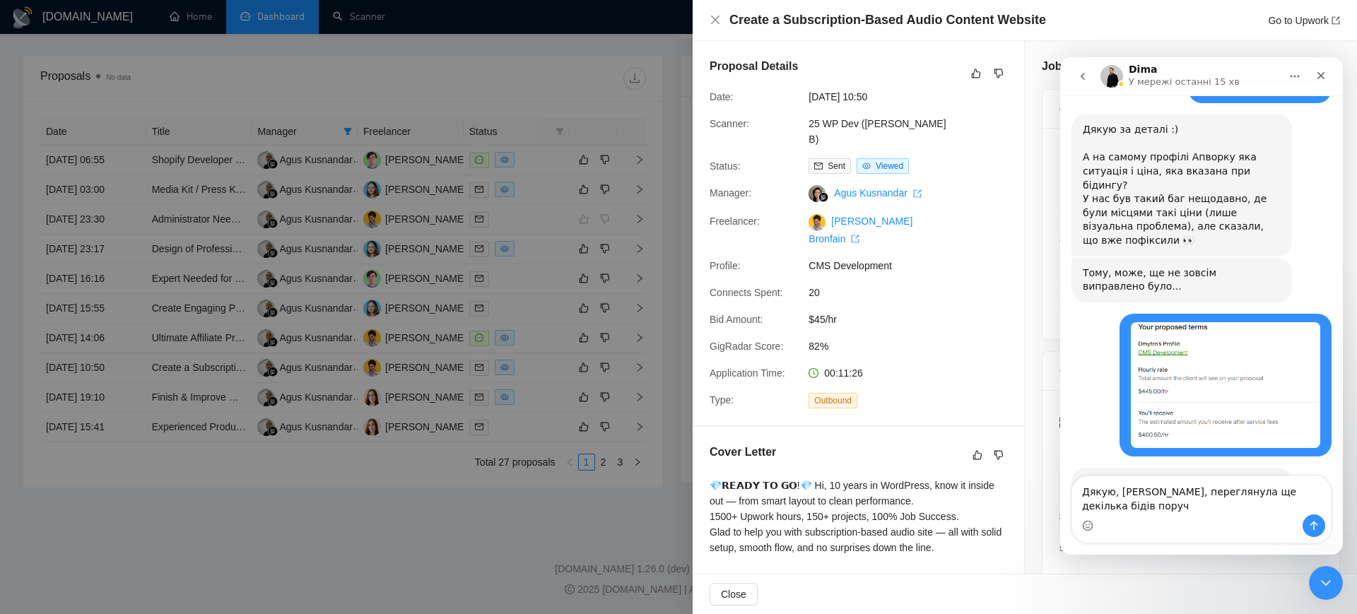
click at [529, 400] on div at bounding box center [678, 307] width 1357 height 614
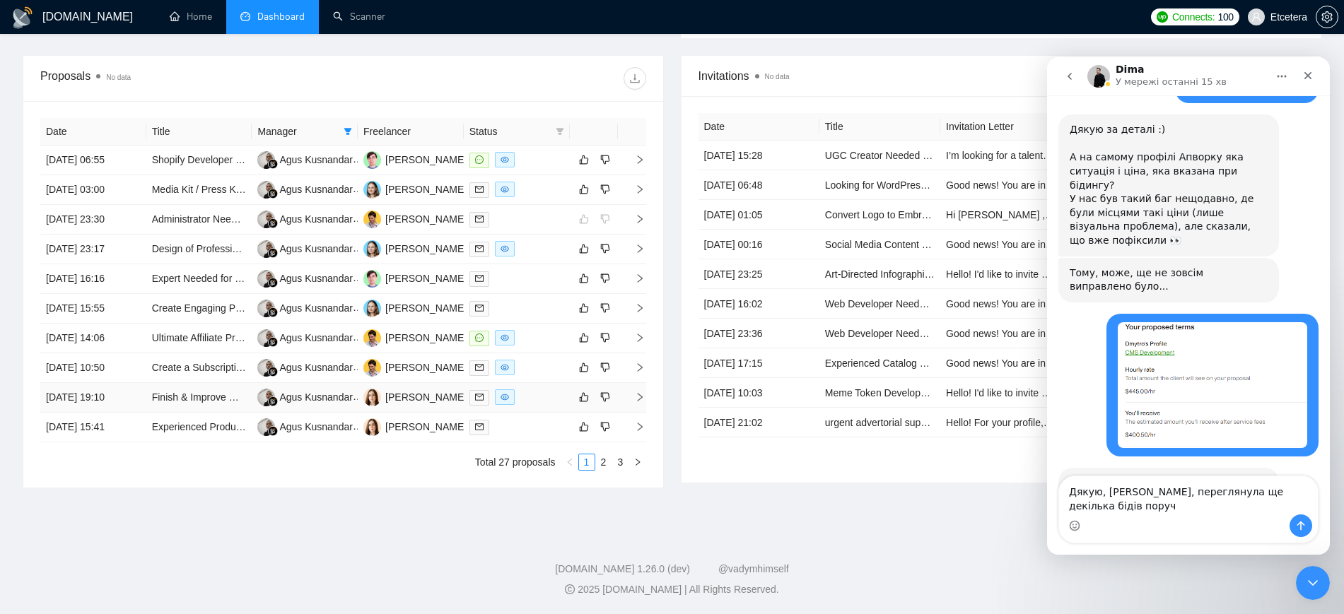
click at [529, 400] on div at bounding box center [516, 397] width 95 height 16
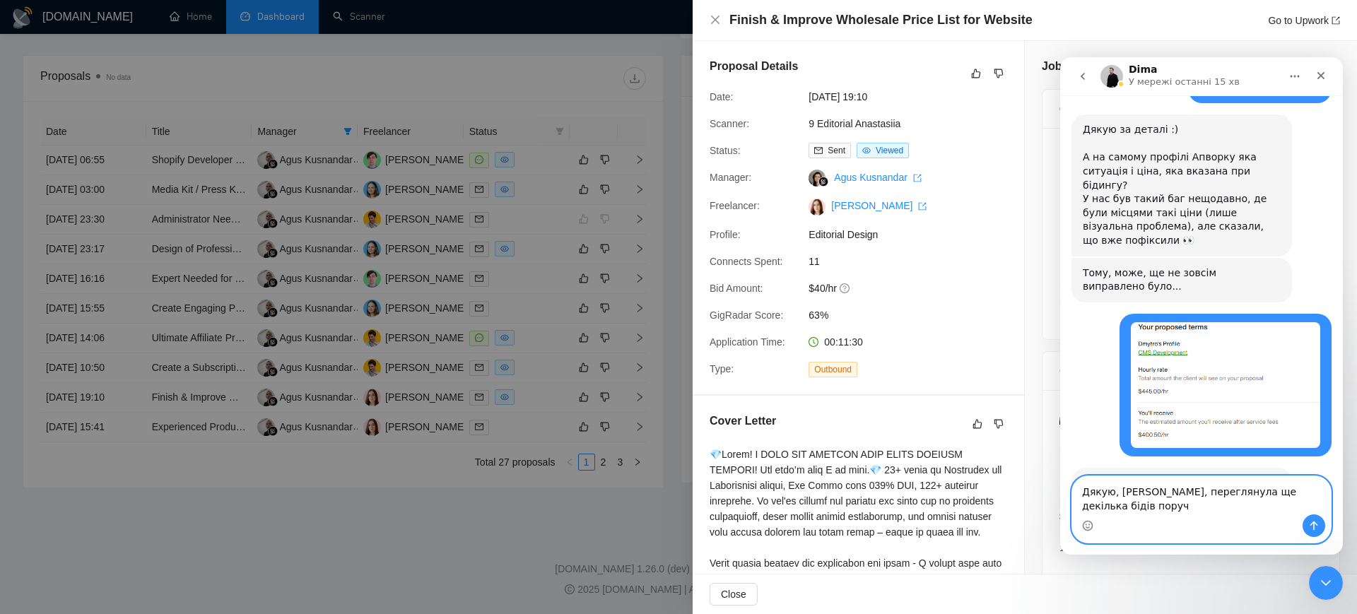
click at [1319, 503] on textarea "Дякую, [PERSON_NAME], переглянула ще декілька бідів поруч" at bounding box center [1201, 495] width 259 height 38
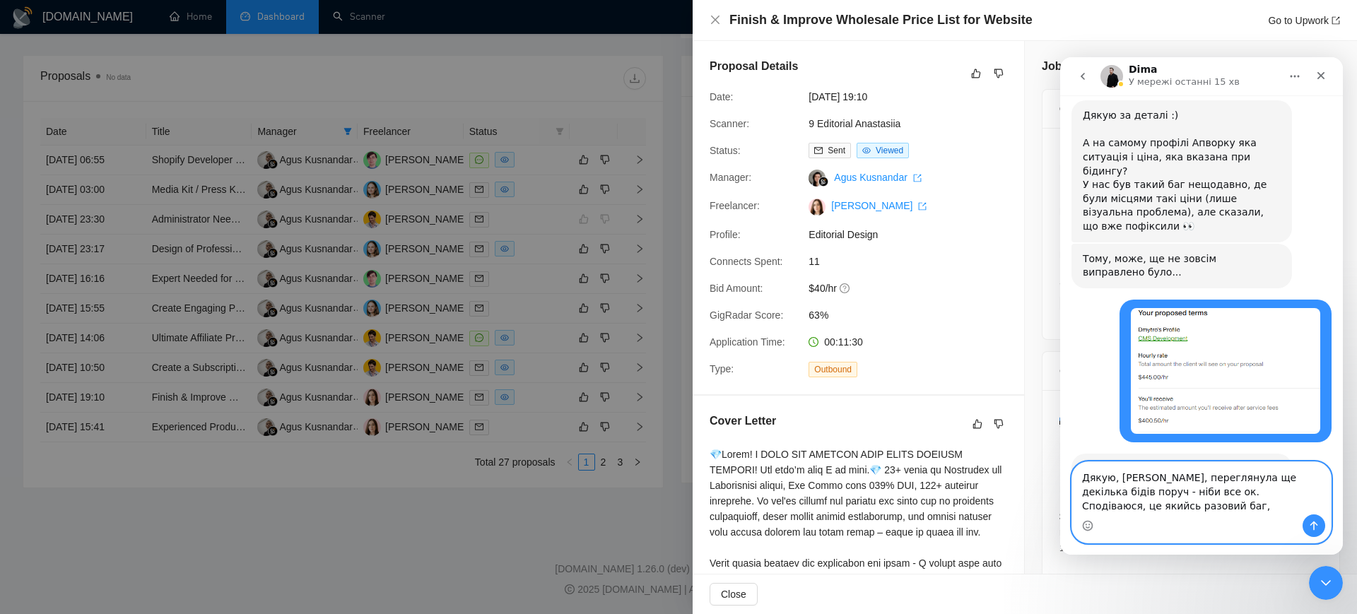
type textarea "Дякую, [PERSON_NAME], переглянула ще декілька бідів поруч - ніби все ок. Сподів…"
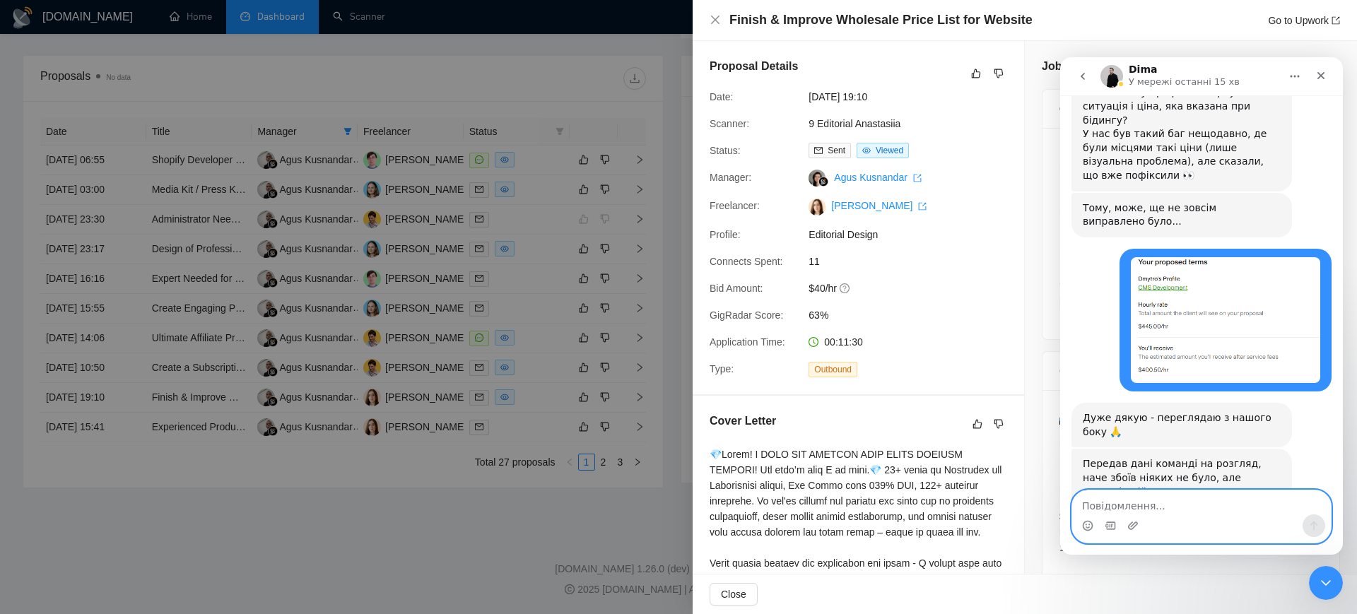
scroll to position [2441, 0]
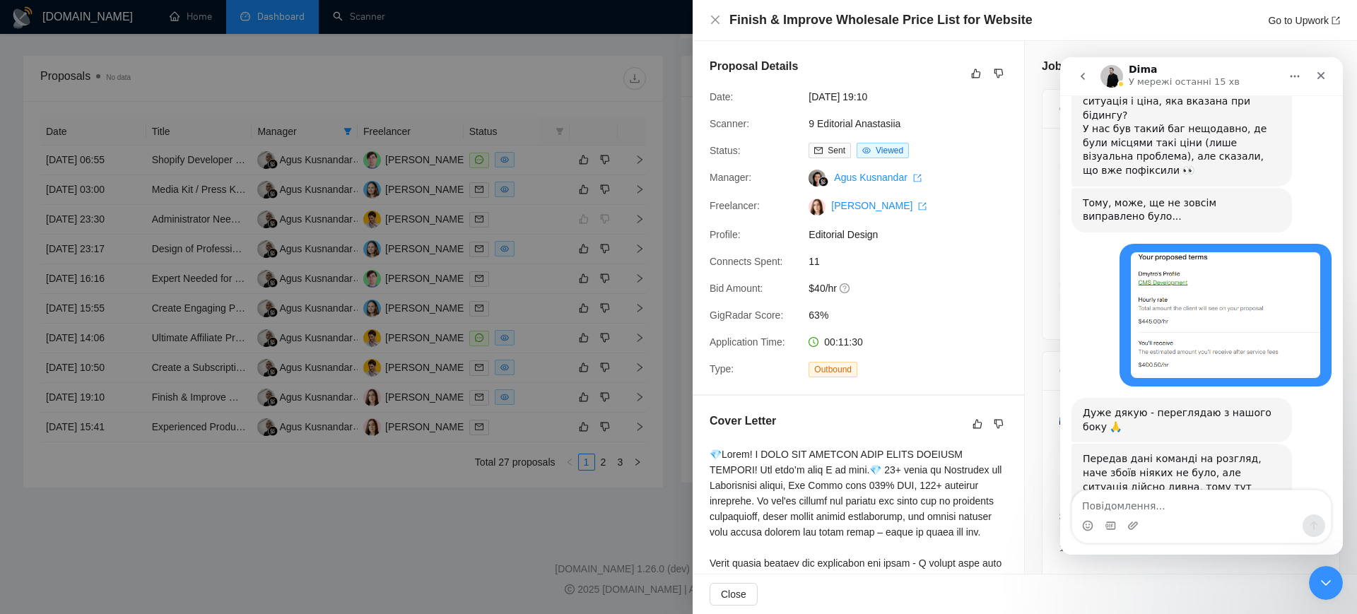
click at [716, 25] on div "Finish & Improve Wholesale Price List for Website Go to Upwork" at bounding box center [1025, 20] width 630 height 18
click at [712, 19] on icon "close" at bounding box center [715, 19] width 11 height 11
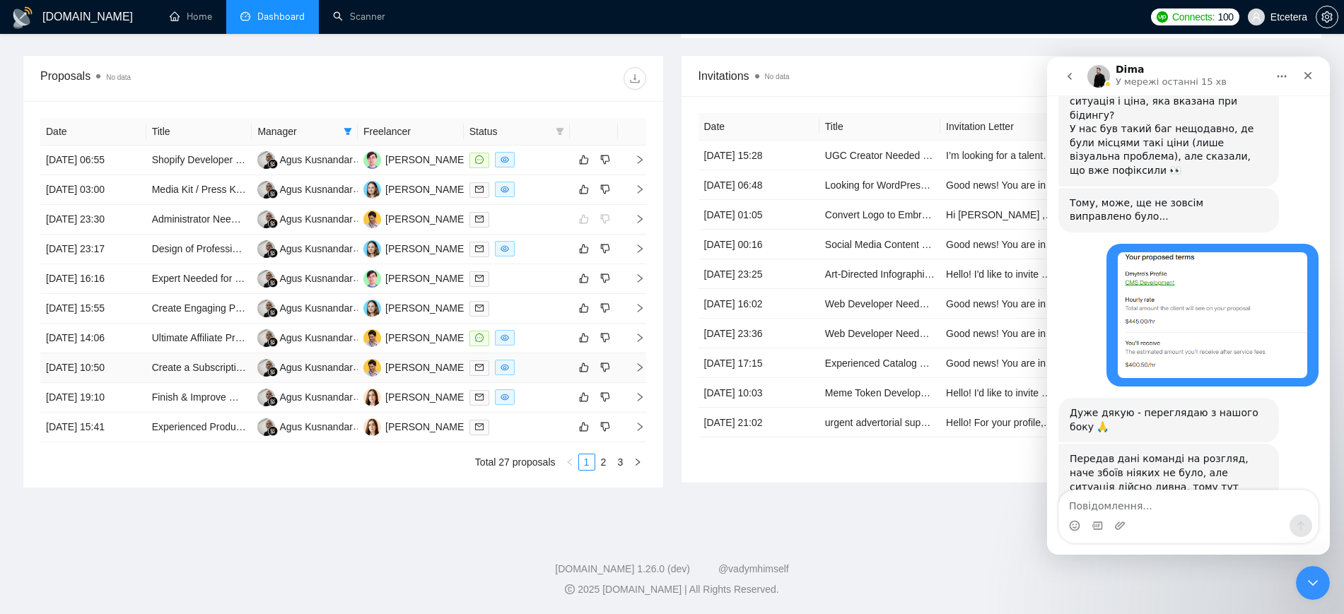
click at [541, 370] on div at bounding box center [516, 368] width 95 height 16
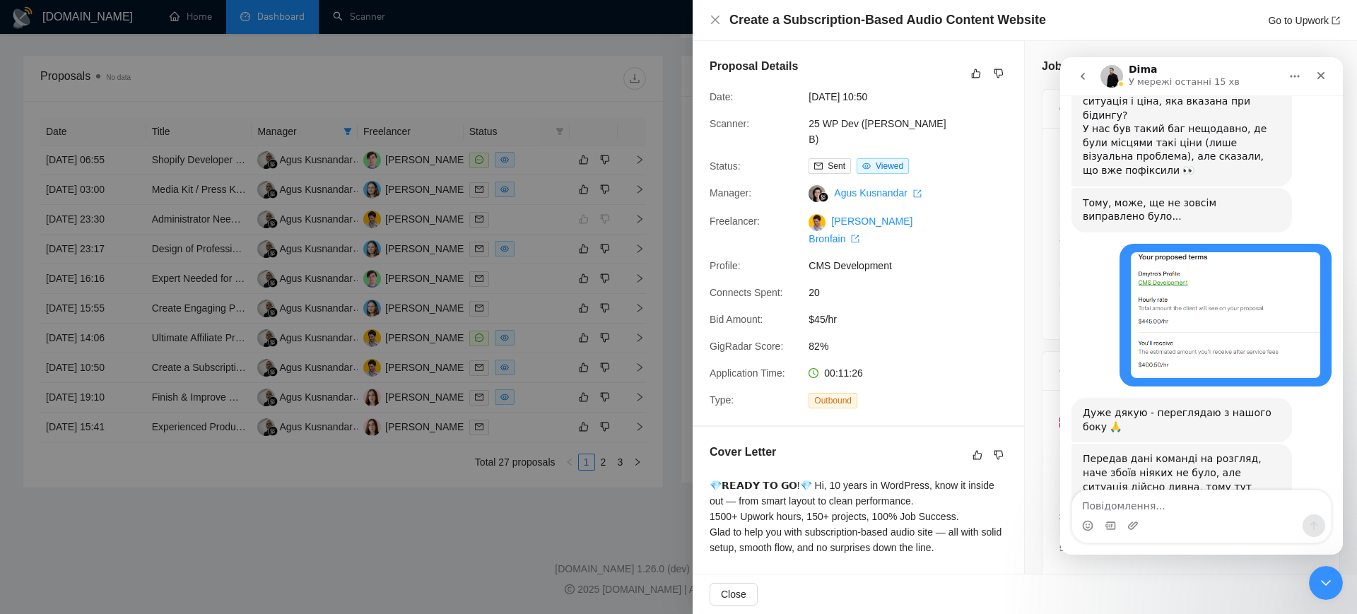
click at [544, 342] on div at bounding box center [678, 307] width 1357 height 614
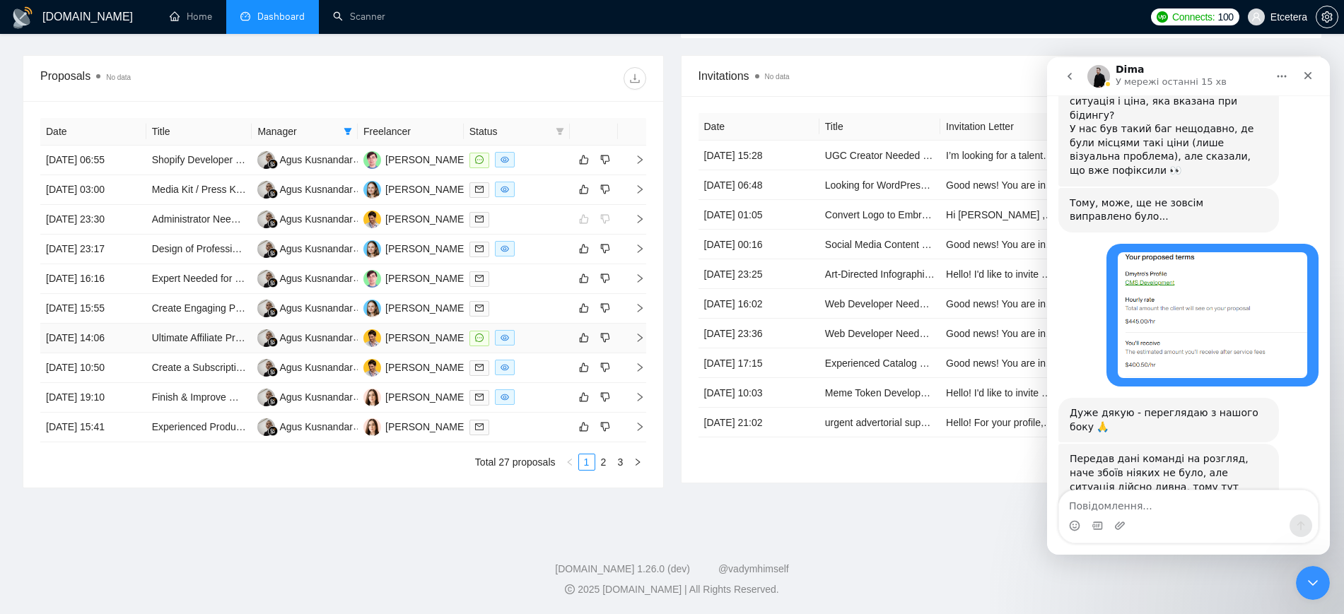
click at [544, 342] on div at bounding box center [516, 338] width 95 height 16
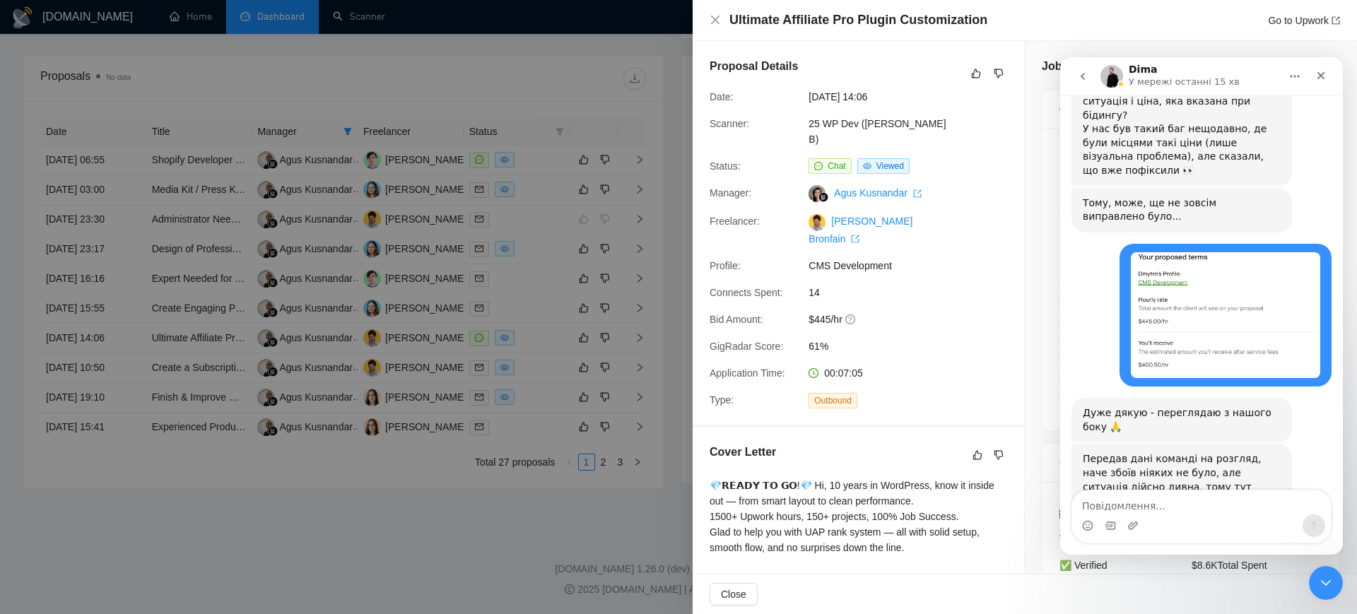
click at [1144, 582] on div "Close" at bounding box center [1025, 595] width 664 height 40
click at [1324, 582] on icon "Закрити програму для спілкування Intercom" at bounding box center [1326, 583] width 17 height 17
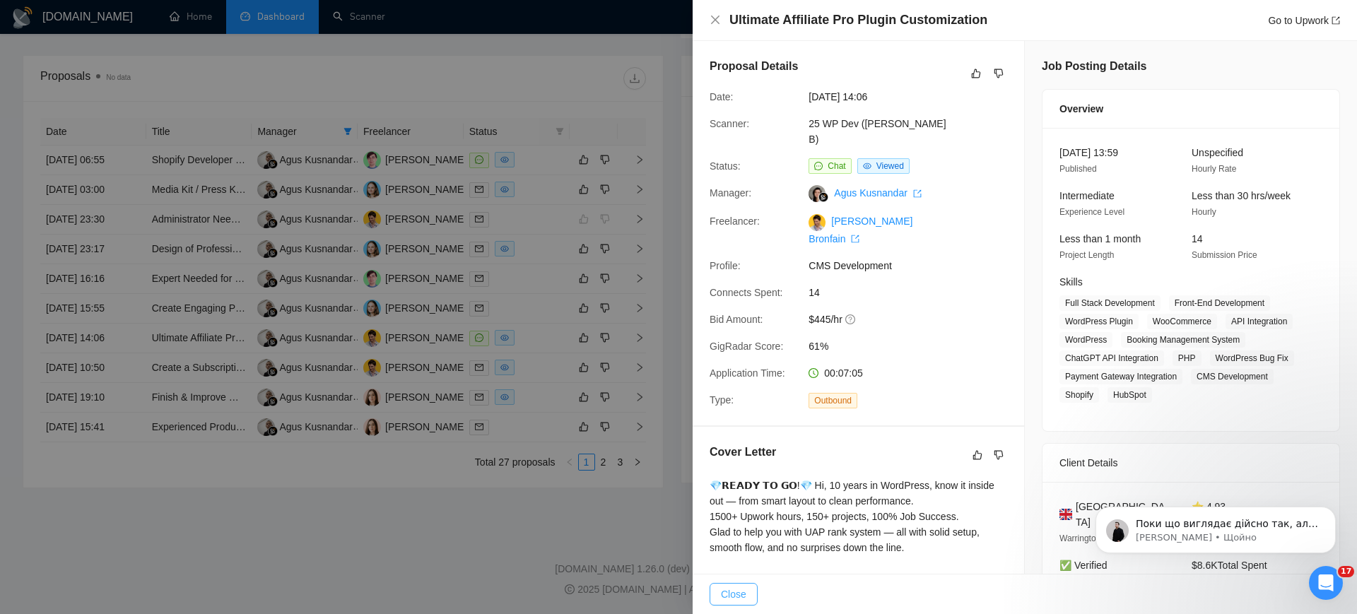
scroll to position [2567, 0]
click at [1221, 529] on p "Поки що виглядає дійсно так, але потенційно це доволі серйозна проблема, тому м…" at bounding box center [1227, 524] width 182 height 14
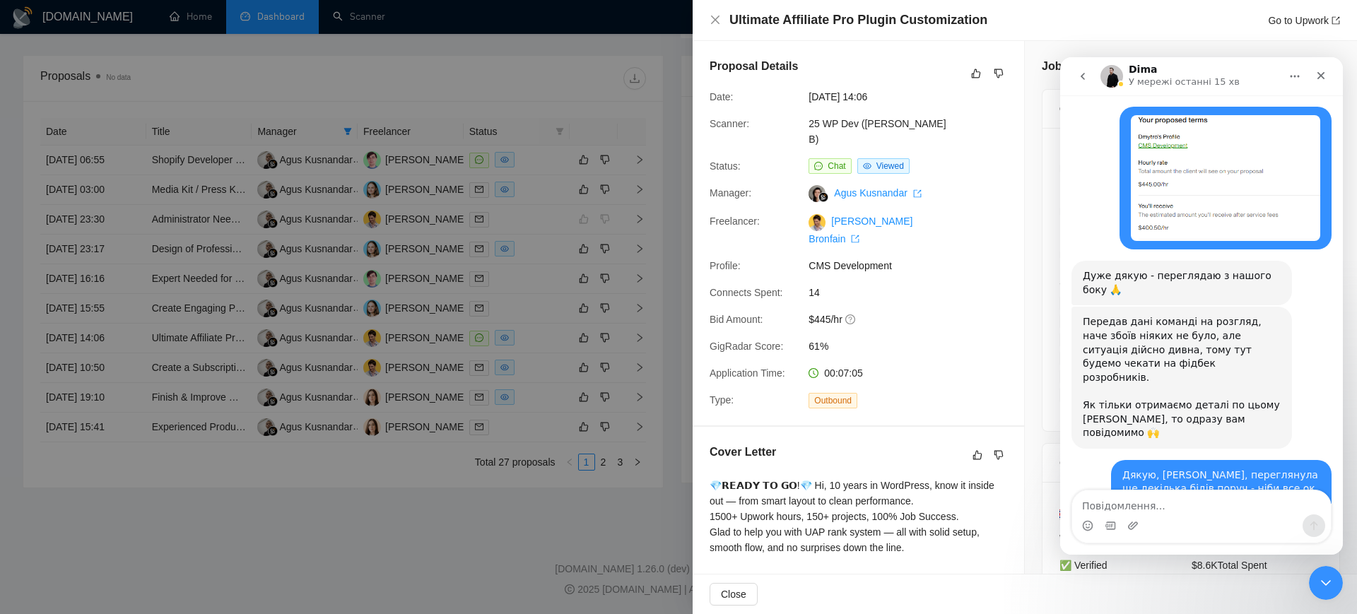
scroll to position [2590, 0]
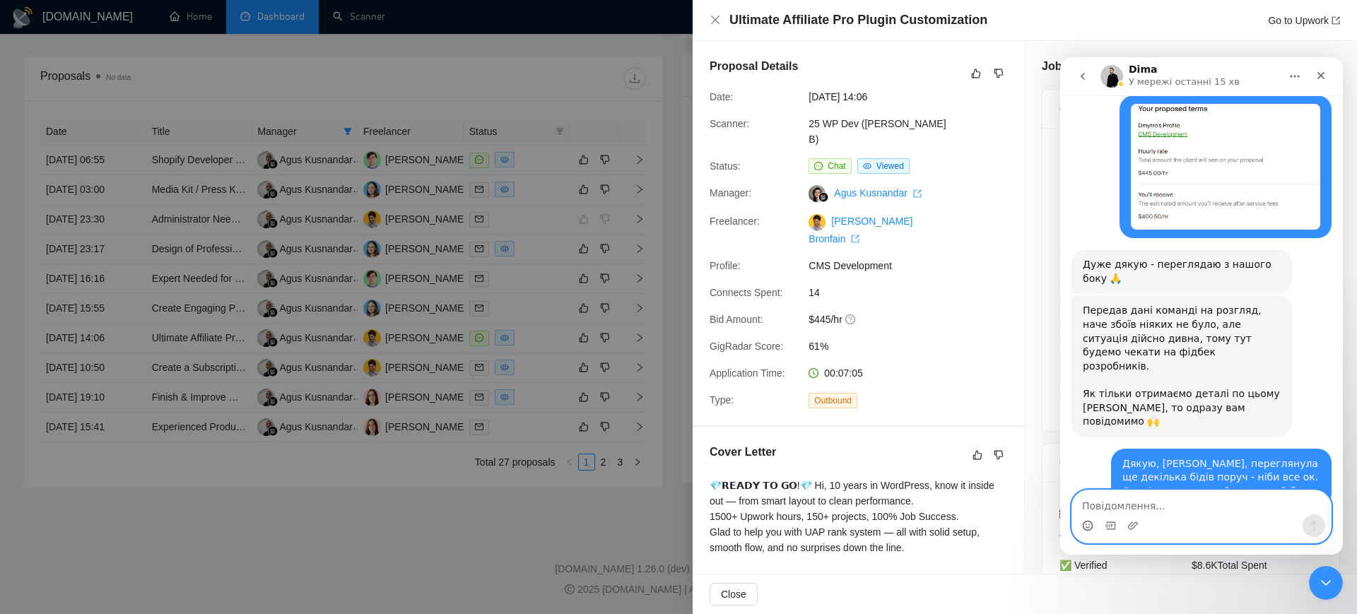
click at [1084, 527] on circle "Вибір емодзі" at bounding box center [1087, 525] width 9 height 9
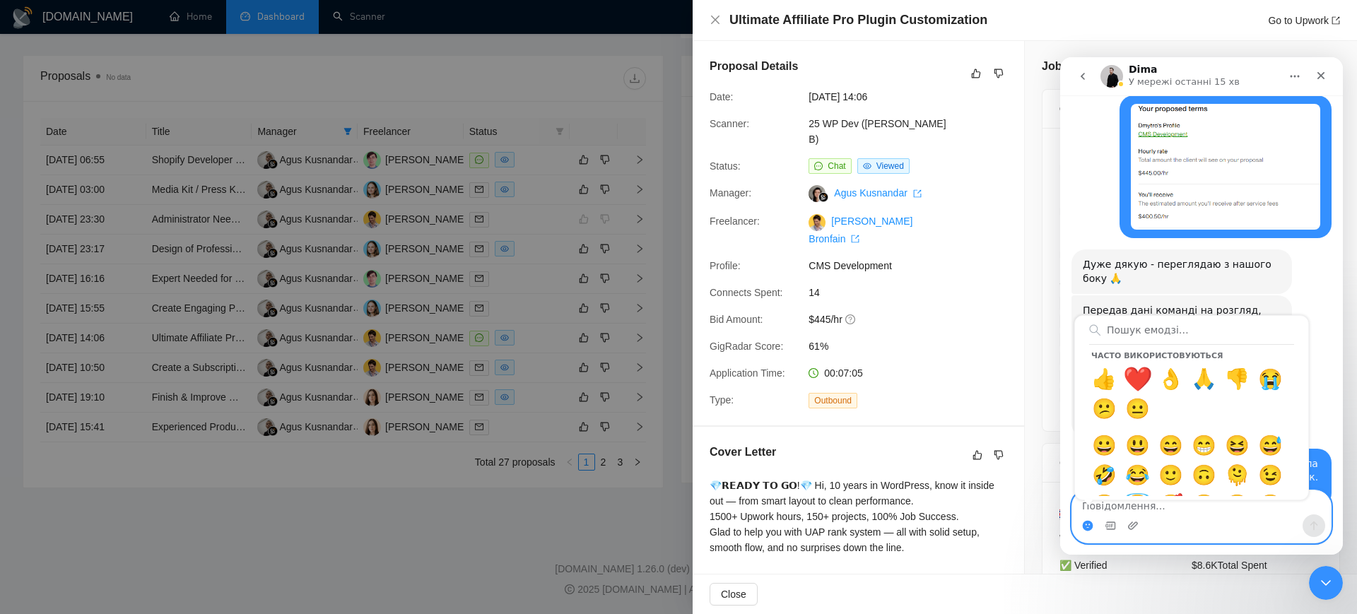
drag, startPoint x: 1144, startPoint y: 377, endPoint x: 1150, endPoint y: 399, distance: 22.8
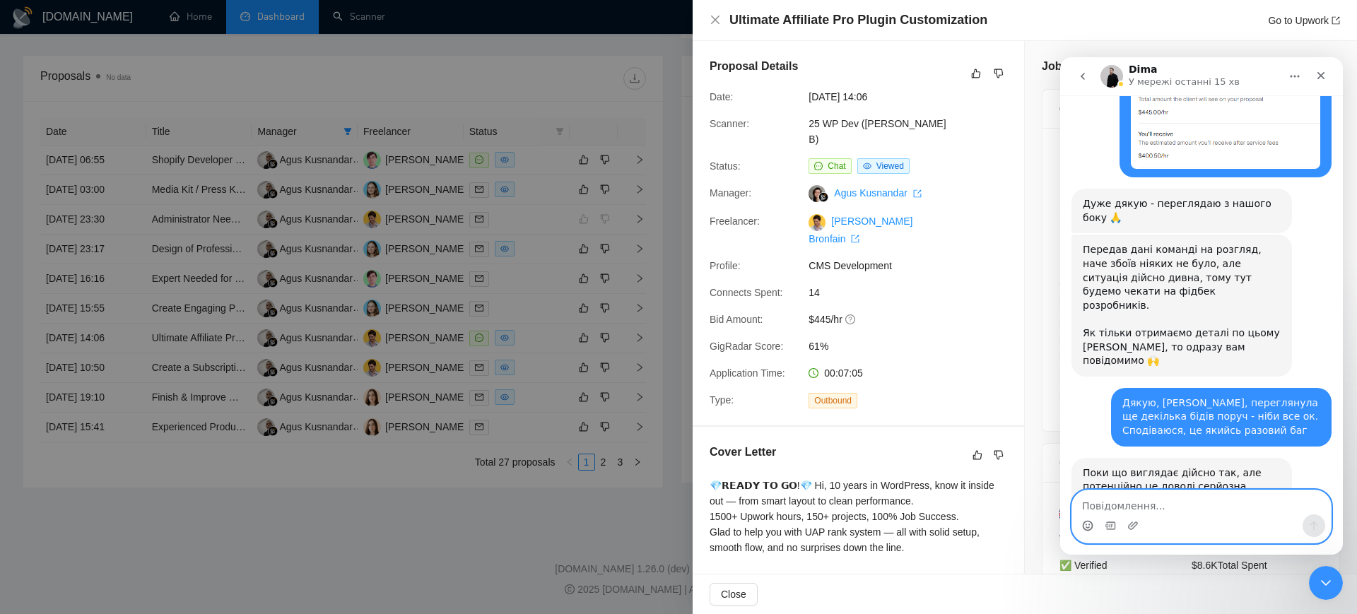
scroll to position [2671, 0]
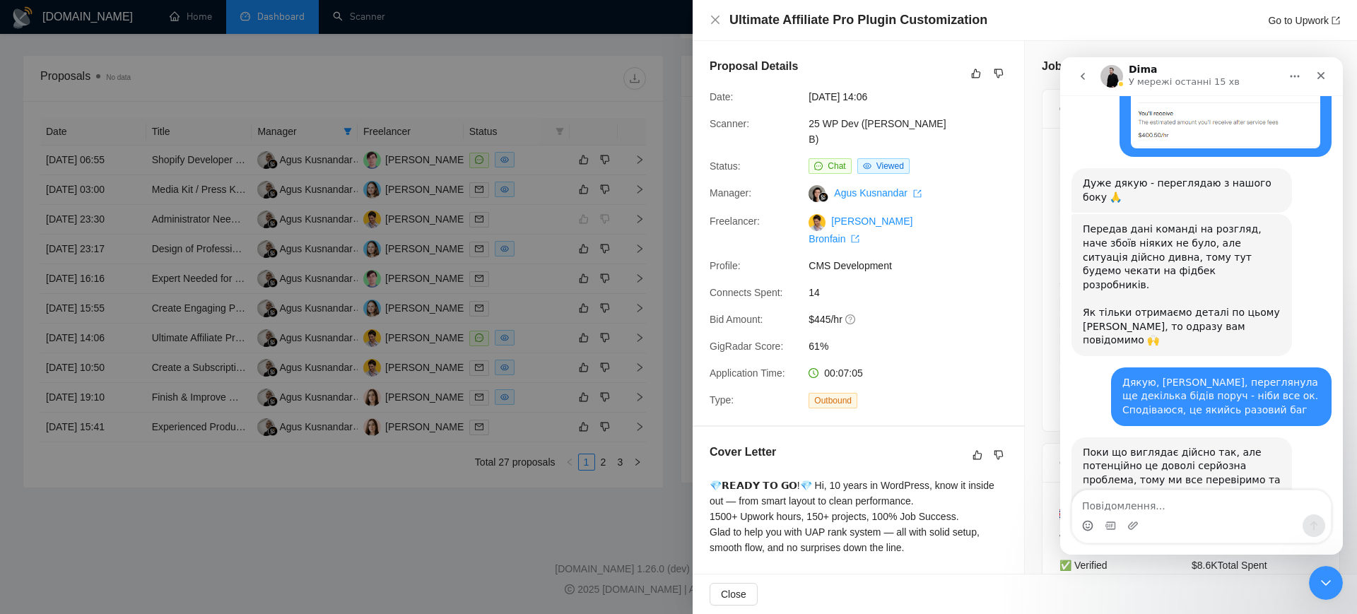
click at [601, 462] on div at bounding box center [678, 307] width 1357 height 614
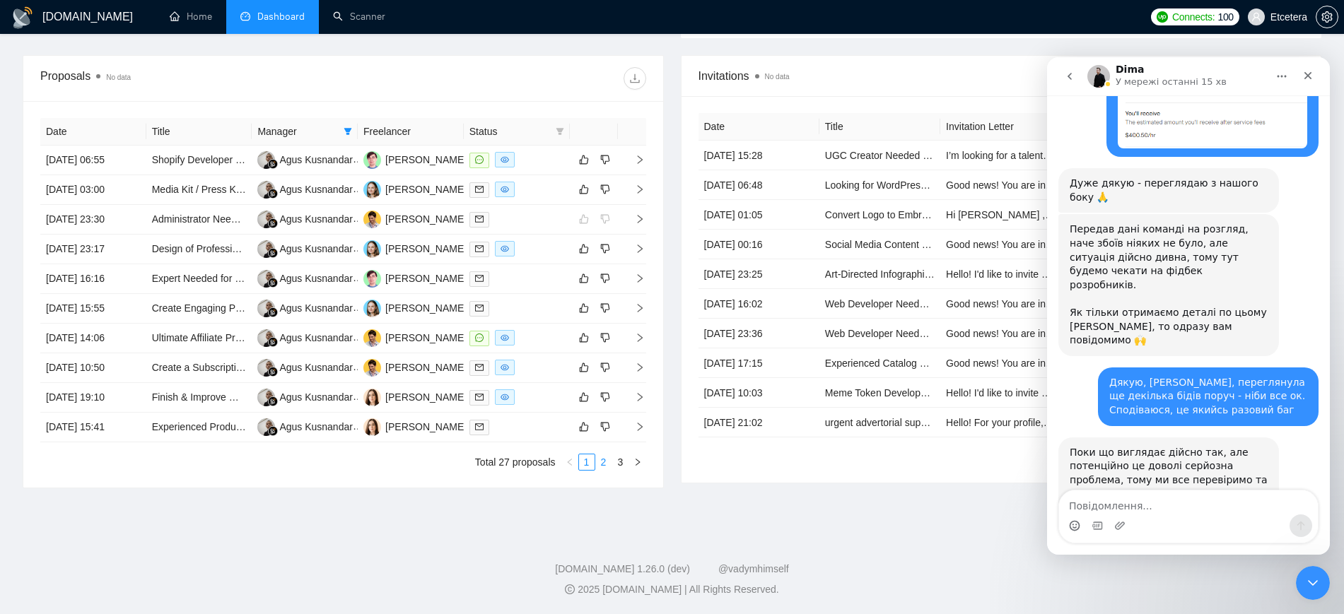
click at [600, 464] on link "2" at bounding box center [604, 462] width 16 height 16
click at [513, 163] on div at bounding box center [516, 160] width 95 height 16
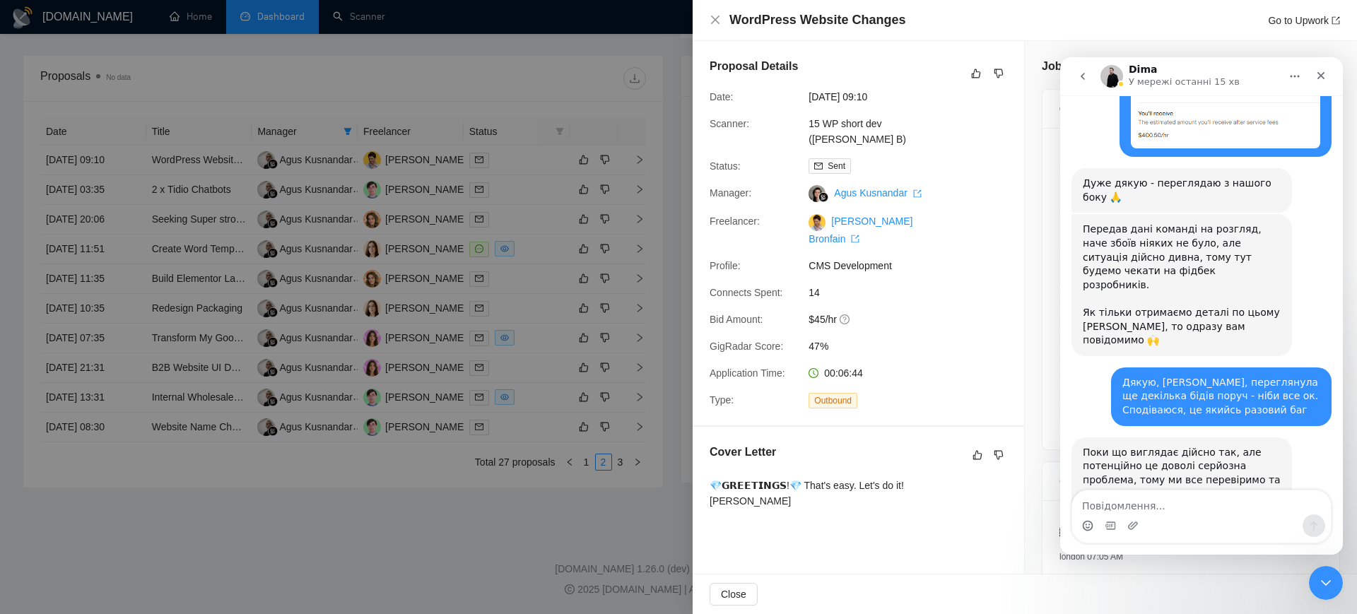
click at [519, 192] on div at bounding box center [678, 307] width 1357 height 614
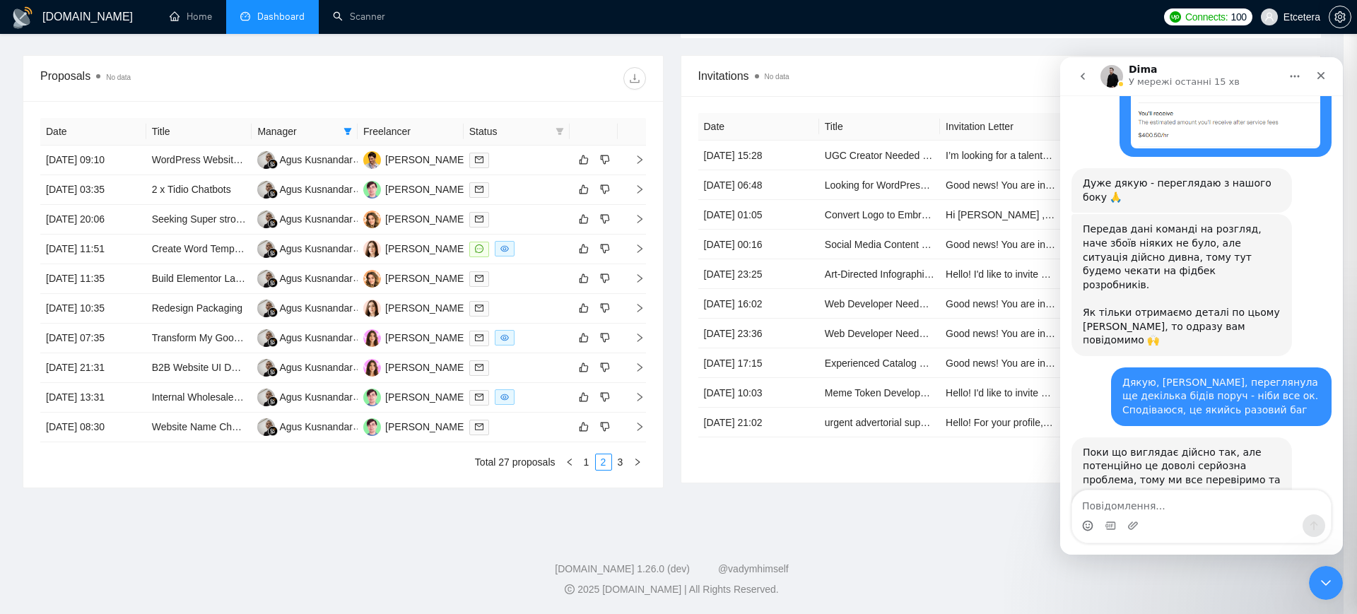
click at [519, 192] on div at bounding box center [678, 307] width 1357 height 614
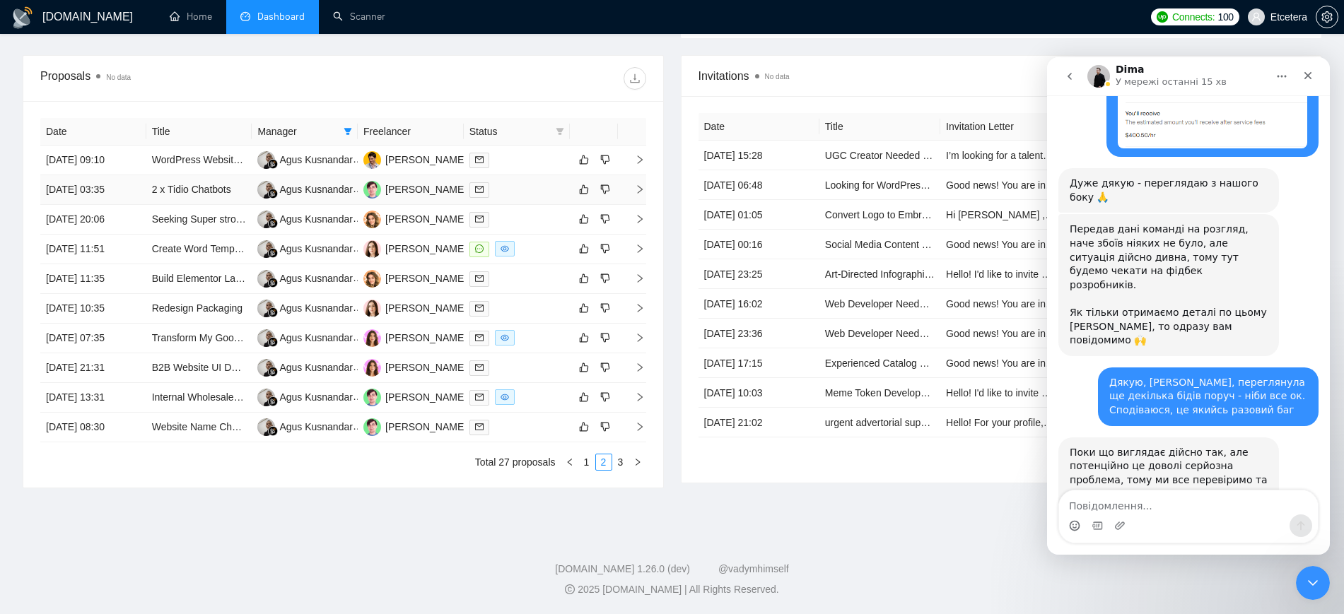
click at [519, 192] on div at bounding box center [516, 190] width 95 height 16
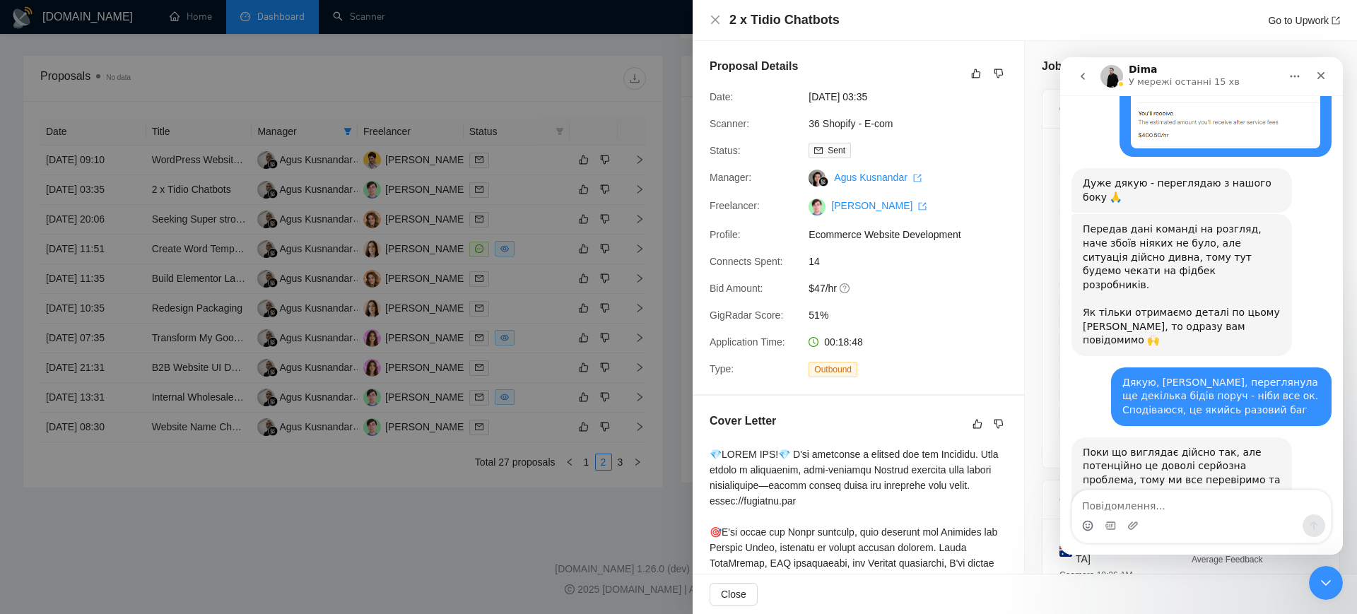
click at [517, 215] on div at bounding box center [678, 307] width 1357 height 614
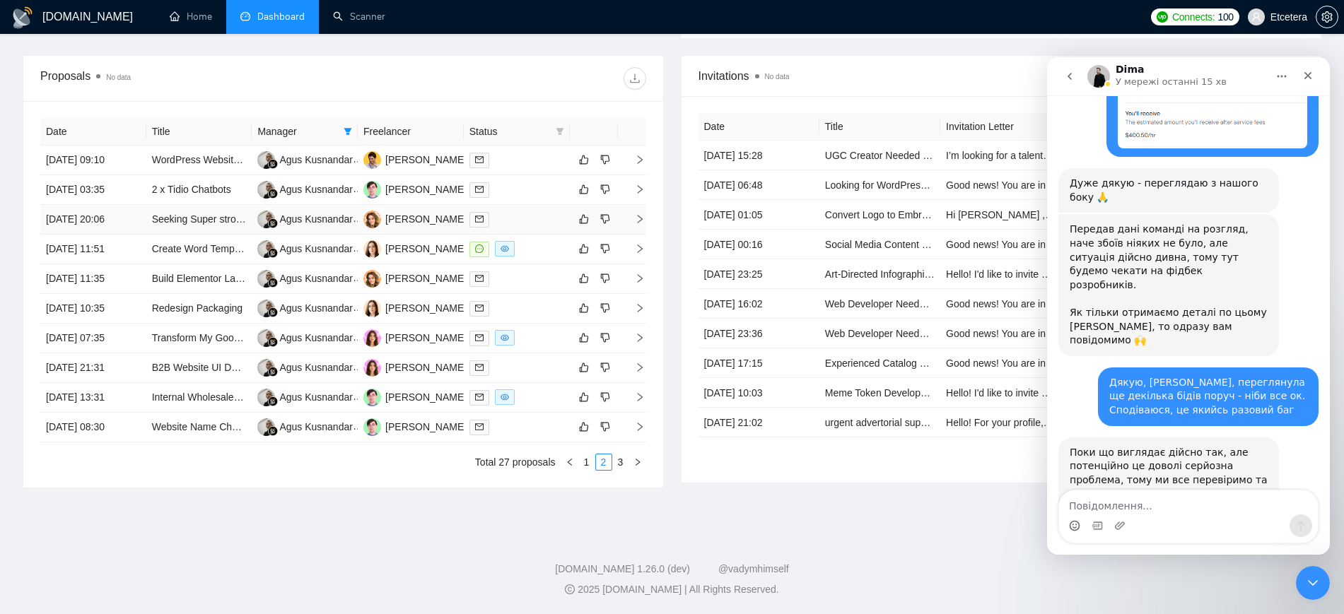
click at [517, 215] on div at bounding box center [516, 219] width 95 height 16
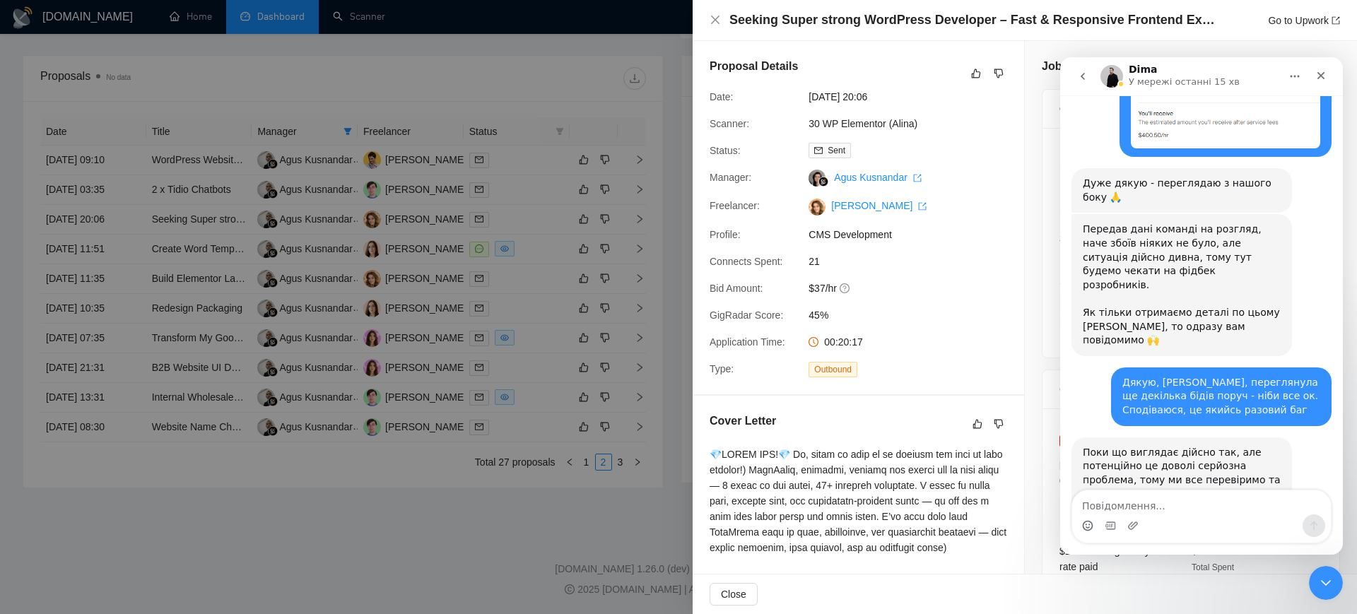
click at [513, 274] on div at bounding box center [678, 307] width 1357 height 614
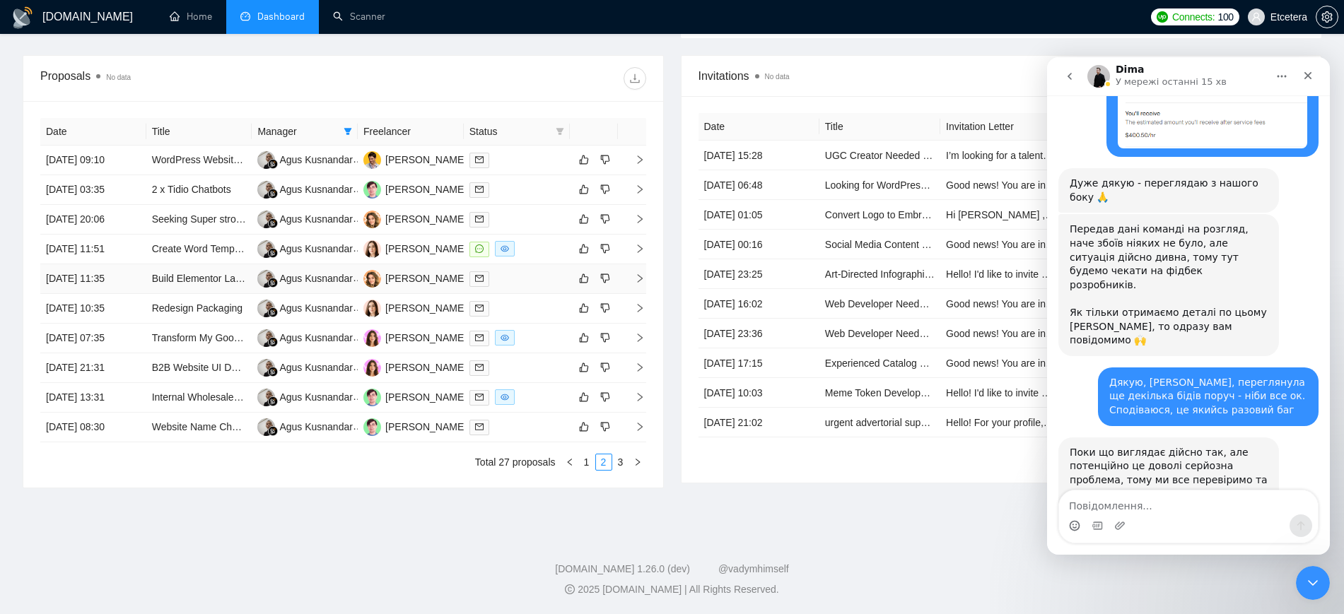
click at [507, 290] on td at bounding box center [517, 279] width 106 height 30
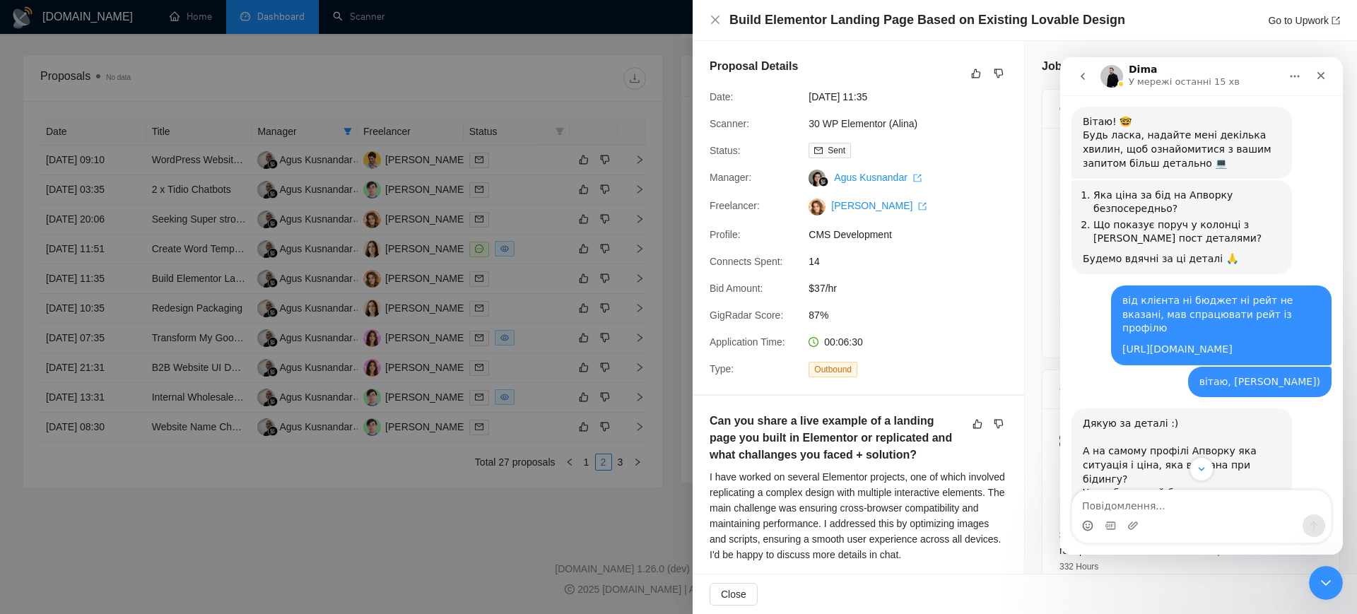
scroll to position [2053, 0]
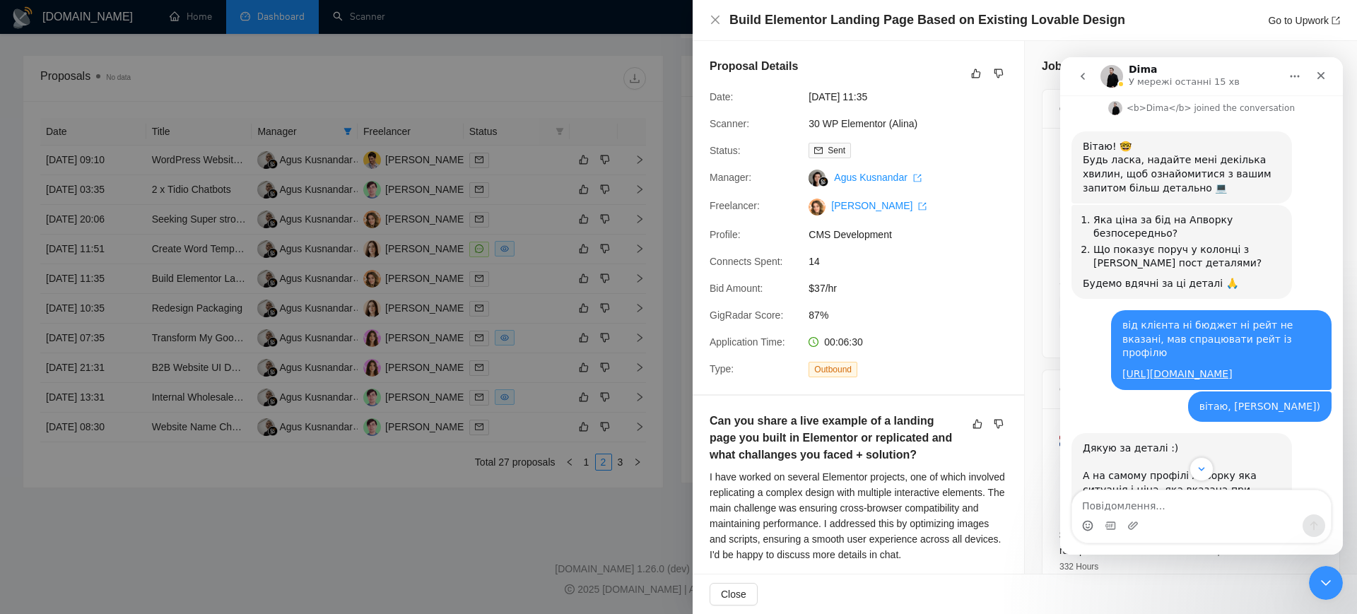
click at [537, 398] on div at bounding box center [678, 307] width 1357 height 614
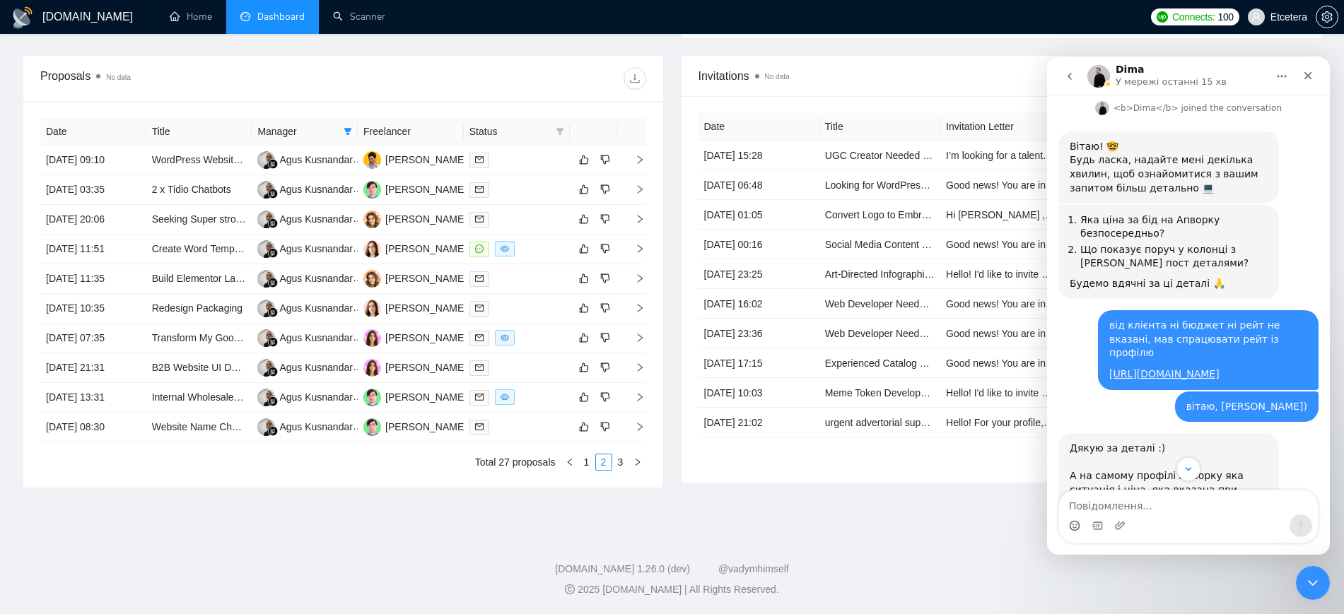
click at [582, 461] on link "1" at bounding box center [587, 462] width 16 height 16
click at [536, 339] on div at bounding box center [516, 338] width 95 height 16
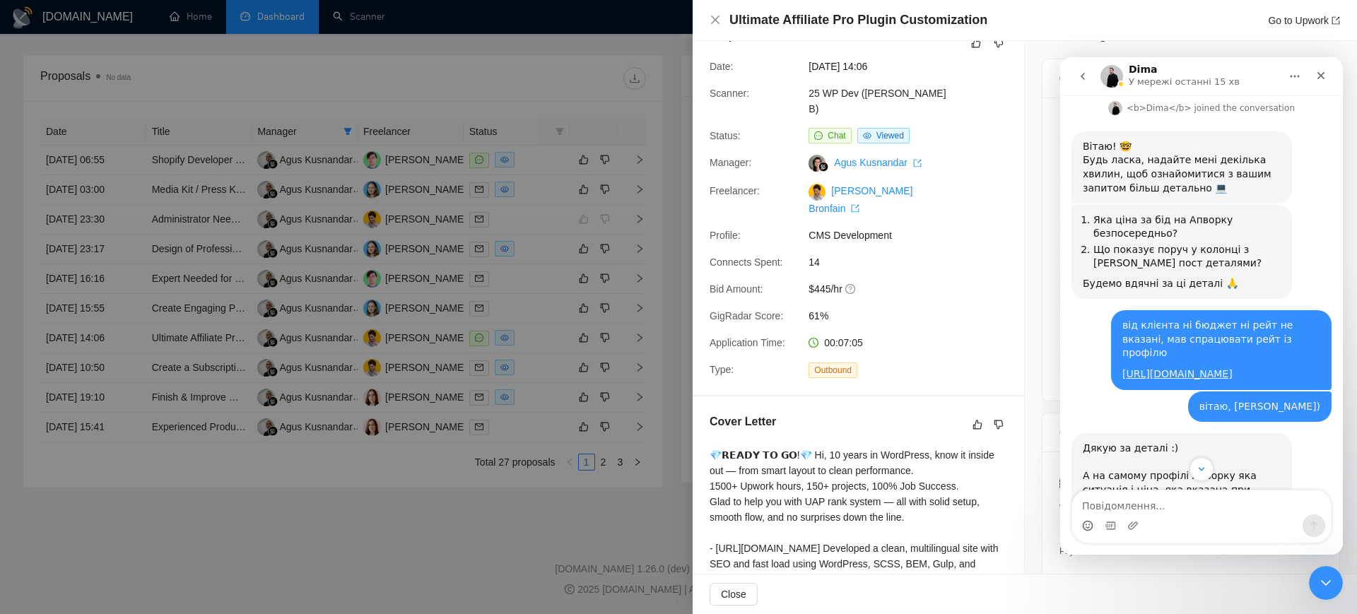
scroll to position [0, 0]
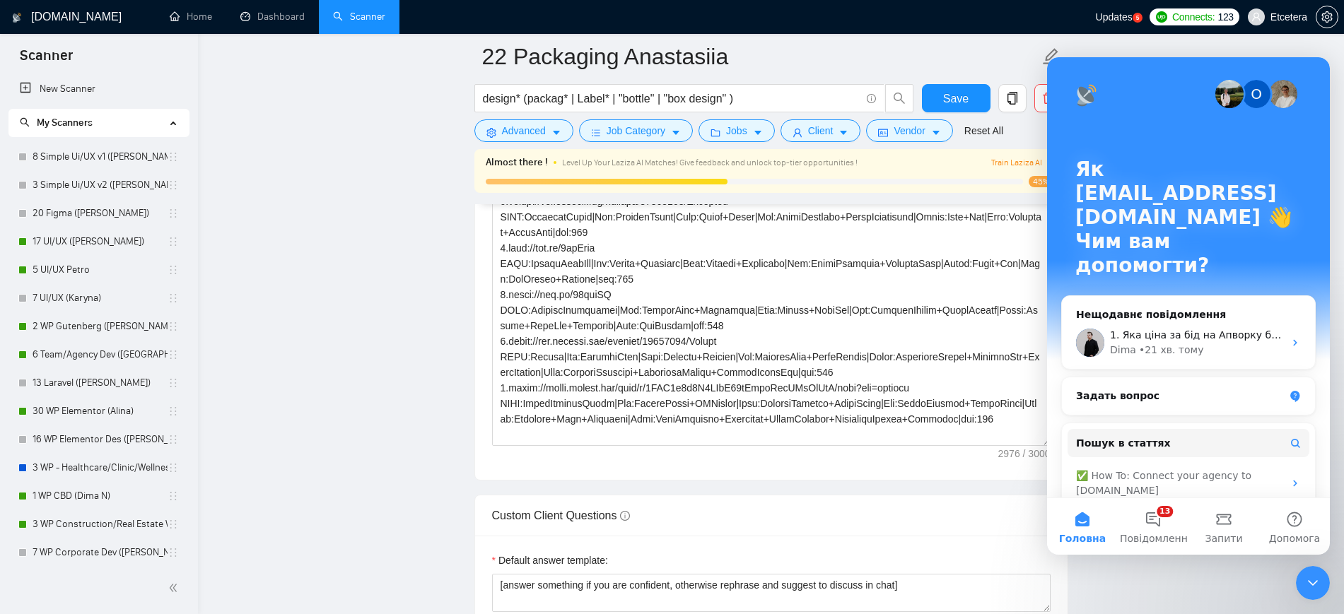
scroll to position [177, 0]
